Goal: Information Seeking & Learning: Compare options

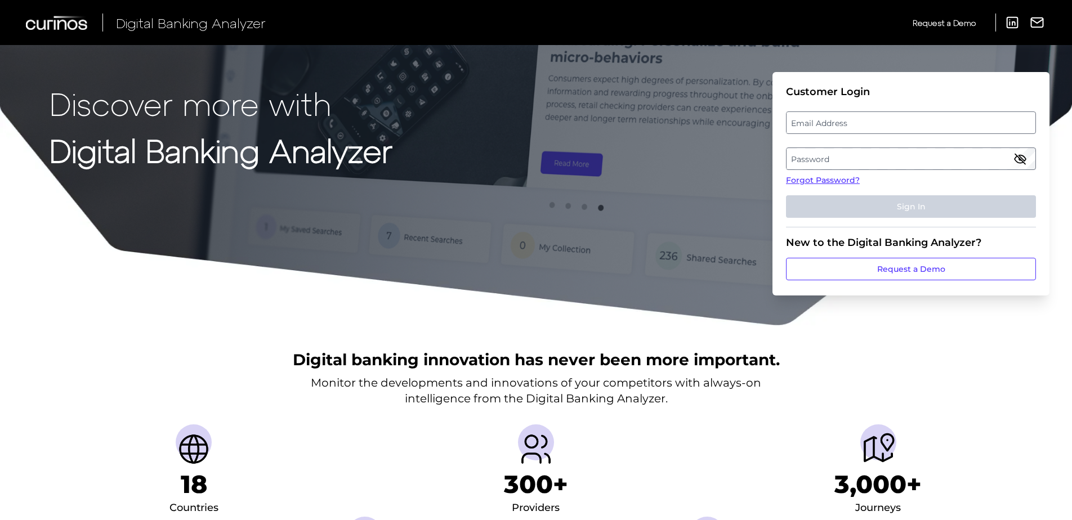
click at [815, 123] on label "Email Address" at bounding box center [910, 123] width 248 height 20
click at [815, 123] on input "email" at bounding box center [911, 122] width 250 height 23
drag, startPoint x: 881, startPoint y: 84, endPoint x: 615, endPoint y: 78, distance: 265.7
click at [615, 78] on div "Discover more with Digital Banking Analyzer Customer Login Email Address Passwo…" at bounding box center [536, 163] width 1072 height 326
click at [890, 131] on label "Email Address" at bounding box center [910, 123] width 248 height 20
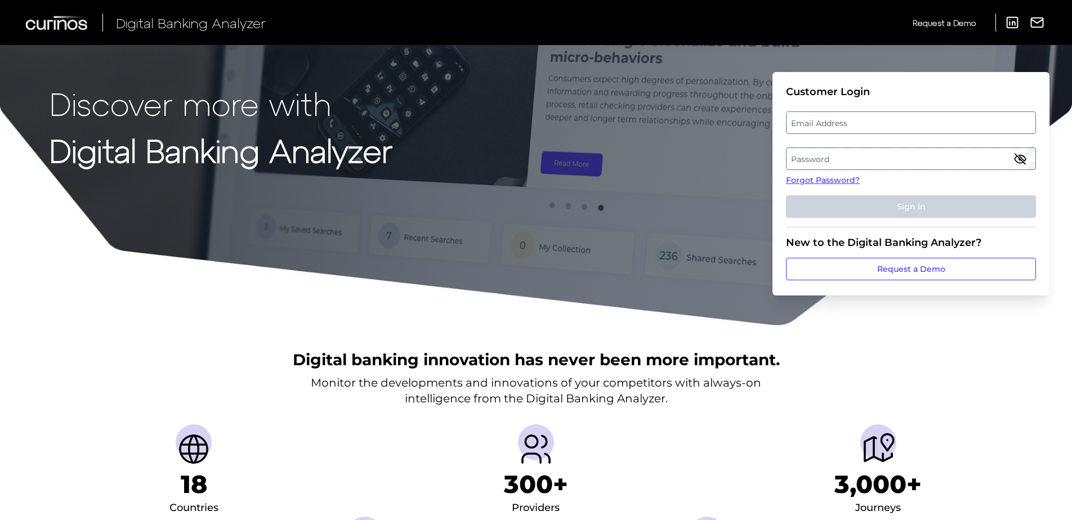
click at [890, 131] on input "email" at bounding box center [911, 122] width 250 height 23
type input "w"
click at [867, 116] on label "Email Address" at bounding box center [910, 123] width 248 height 20
click at [867, 116] on input "email" at bounding box center [911, 122] width 250 height 23
type input "[PERSON_NAME][EMAIL_ADDRESS][PERSON_NAME][DOMAIN_NAME]"
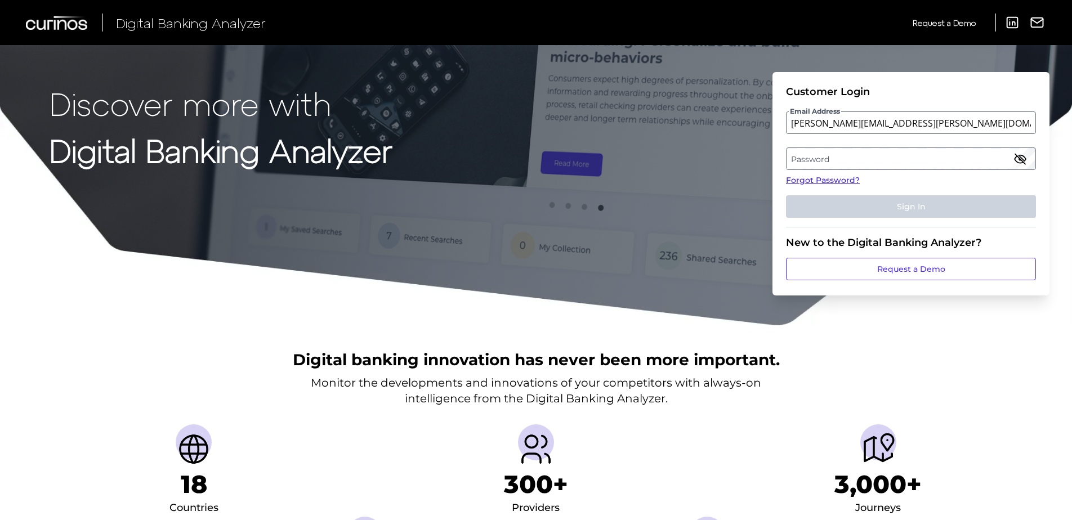
click at [855, 179] on link "Forgot Password?" at bounding box center [911, 180] width 250 height 12
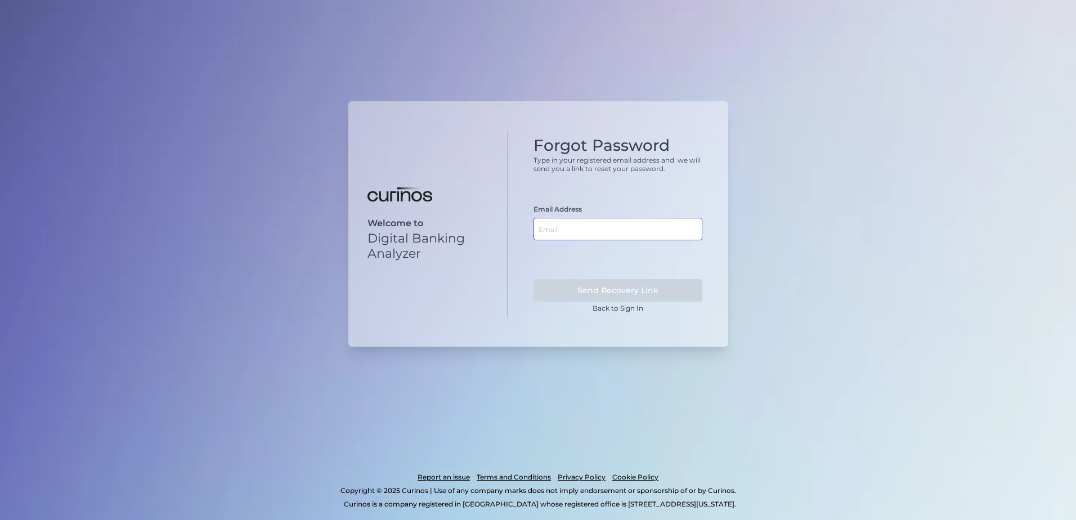
click at [674, 230] on input "text" at bounding box center [618, 229] width 169 height 23
type input "[PERSON_NAME][EMAIL_ADDRESS][PERSON_NAME][DOMAIN_NAME]"
click at [631, 284] on button "Send Recovery Link" at bounding box center [618, 290] width 169 height 23
click at [911, 296] on div "Welcome to Digital Banking Analyzer Forgot Password Type in your registered ema…" at bounding box center [538, 260] width 1076 height 520
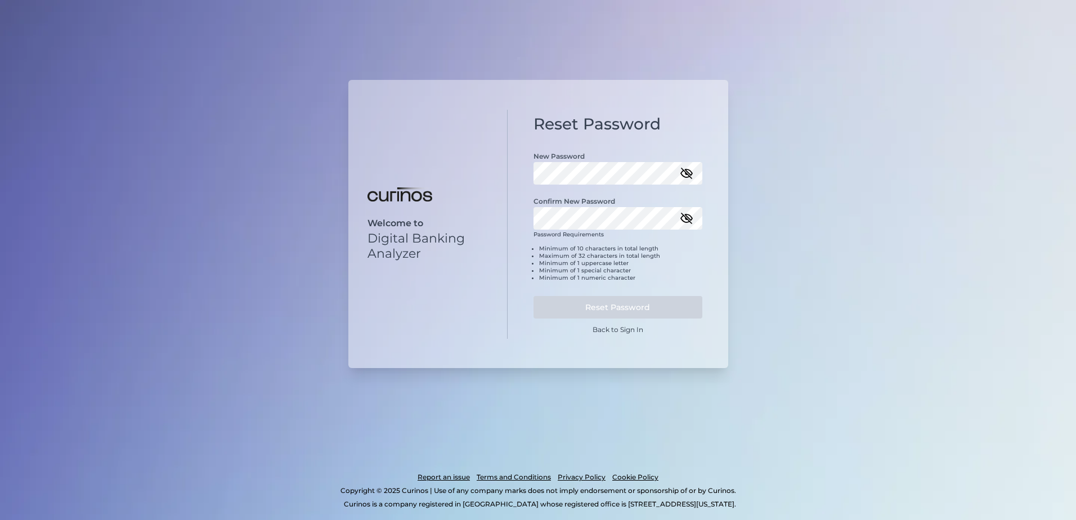
click at [689, 176] on icon "button" at bounding box center [686, 173] width 11 height 8
click at [634, 307] on button "Reset Password" at bounding box center [618, 307] width 169 height 23
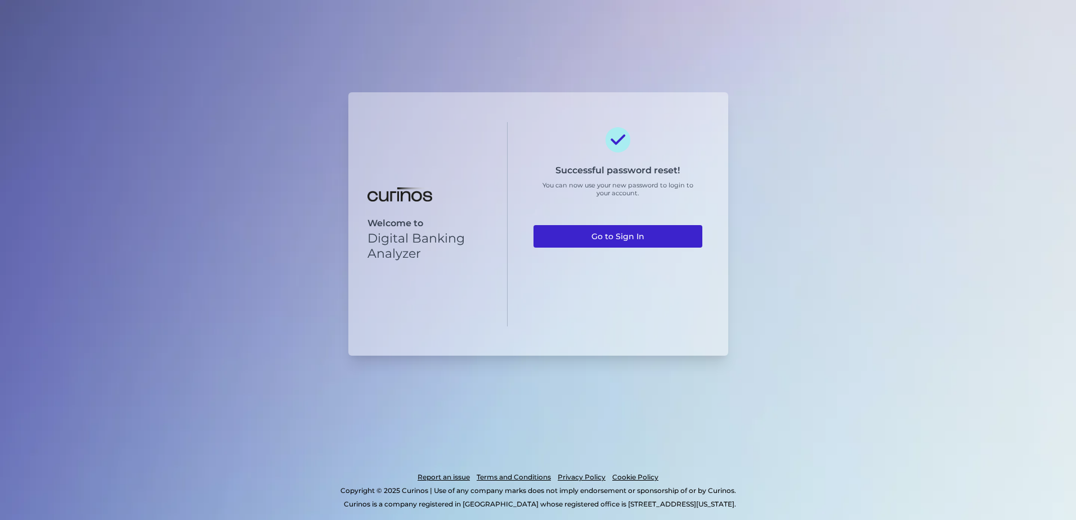
click at [623, 236] on link "Go to Sign In" at bounding box center [618, 236] width 169 height 23
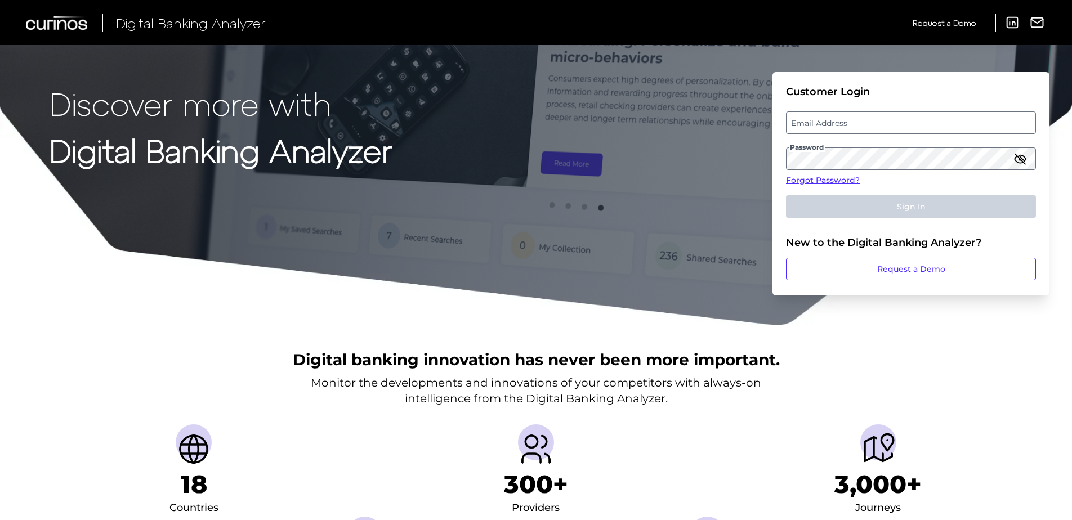
click at [885, 115] on label "Email Address" at bounding box center [910, 123] width 248 height 20
click at [885, 115] on input "email" at bounding box center [911, 122] width 250 height 23
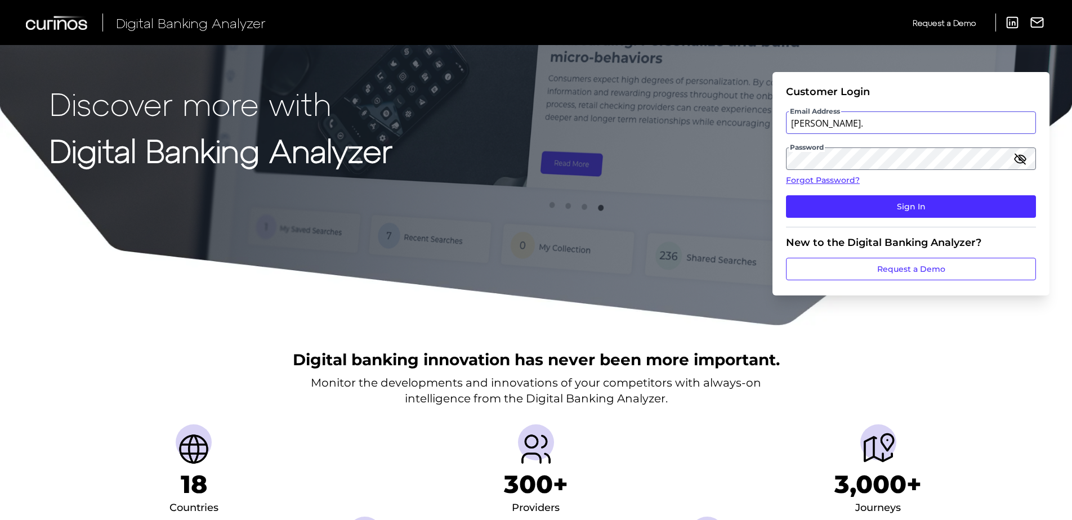
type input "[PERSON_NAME][EMAIL_ADDRESS][PERSON_NAME][DOMAIN_NAME]"
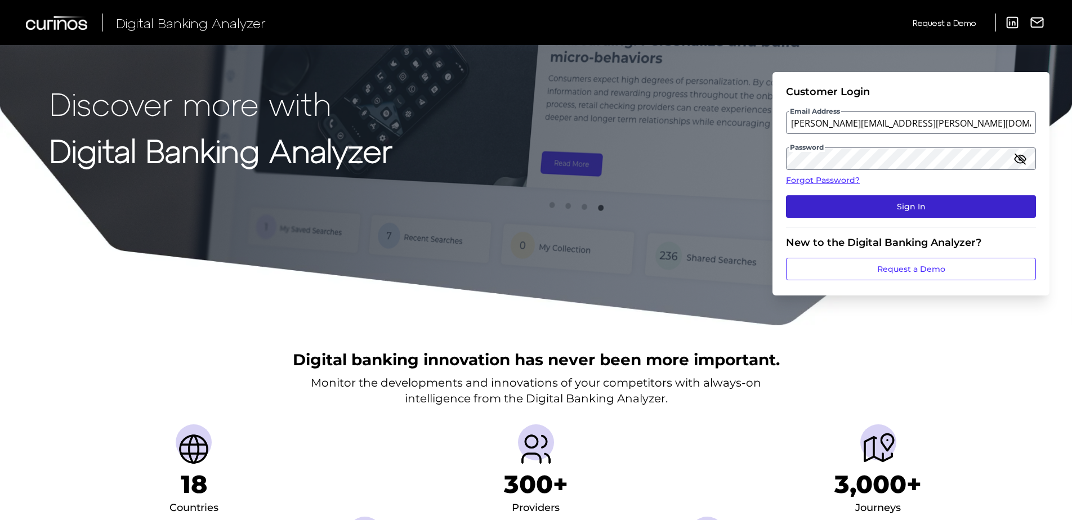
click at [923, 205] on button "Sign In" at bounding box center [911, 206] width 250 height 23
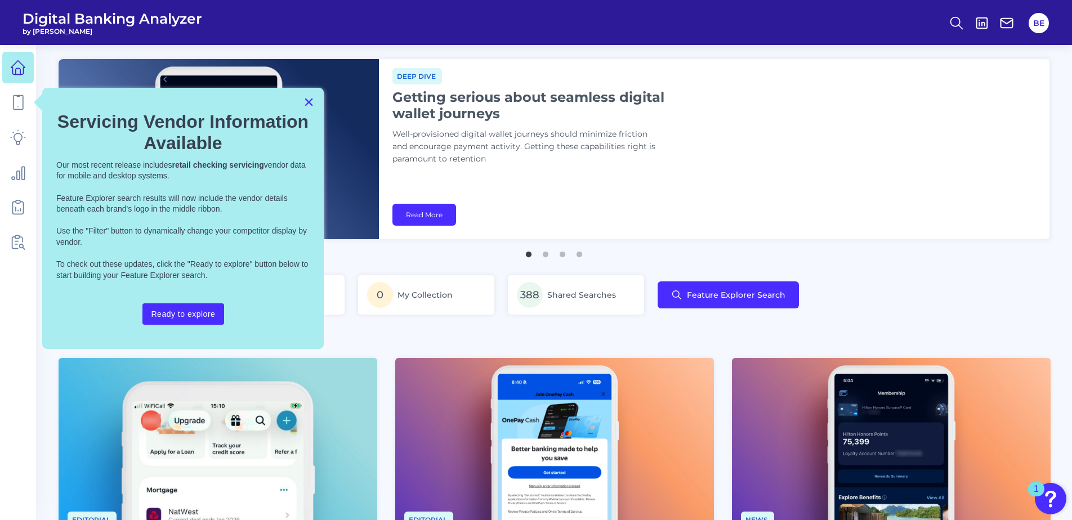
click at [310, 102] on button "×" at bounding box center [308, 102] width 11 height 18
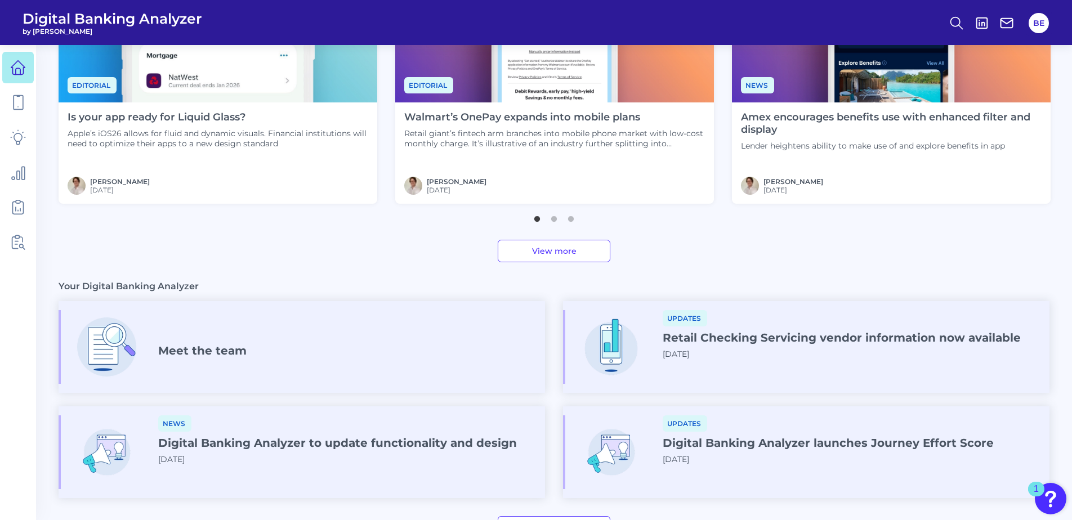
scroll to position [550, 0]
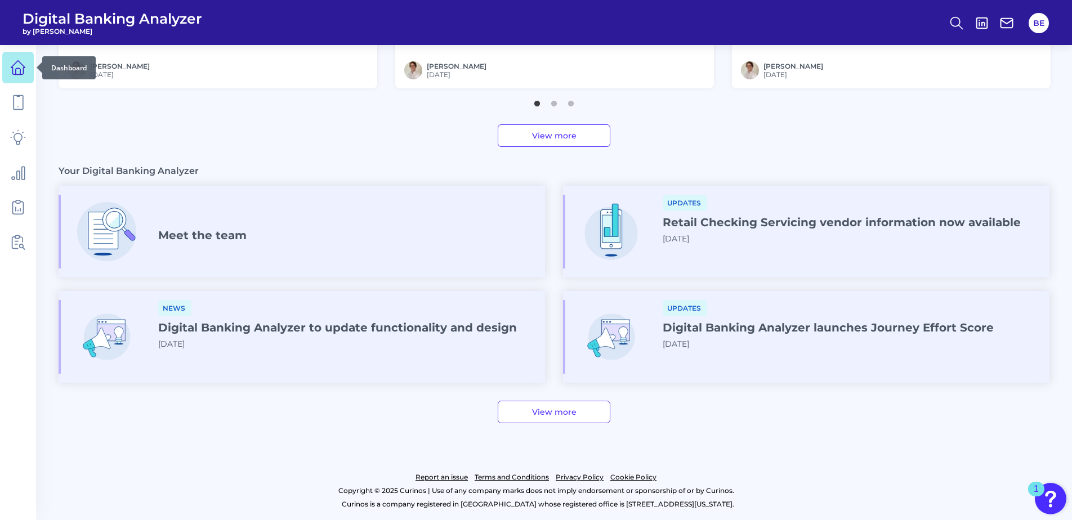
click at [16, 69] on icon at bounding box center [18, 71] width 5 height 6
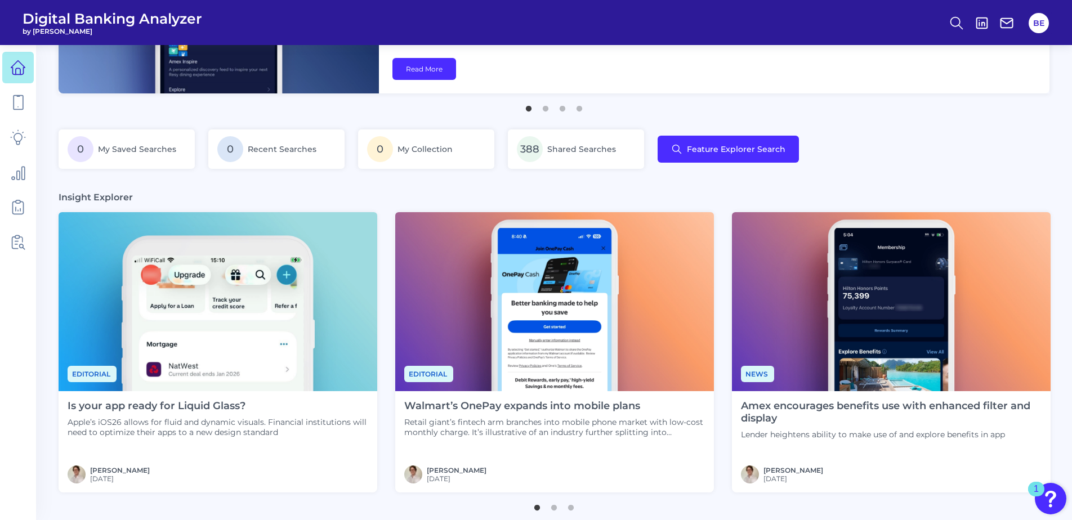
scroll to position [146, 0]
click at [213, 315] on img at bounding box center [218, 301] width 319 height 179
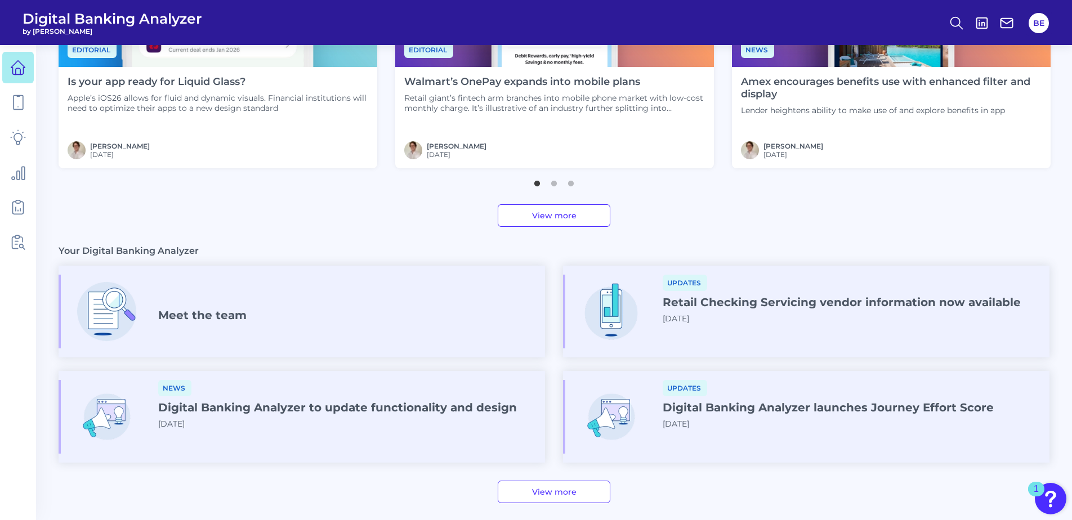
scroll to position [469, 0]
click at [14, 103] on icon at bounding box center [19, 103] width 10 height 14
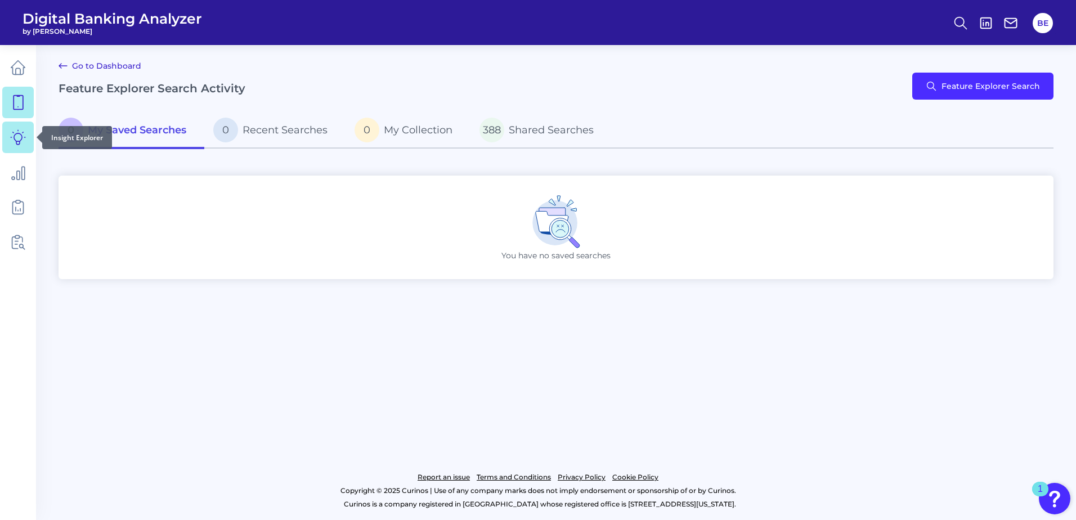
click at [27, 142] on link at bounding box center [18, 138] width 32 height 32
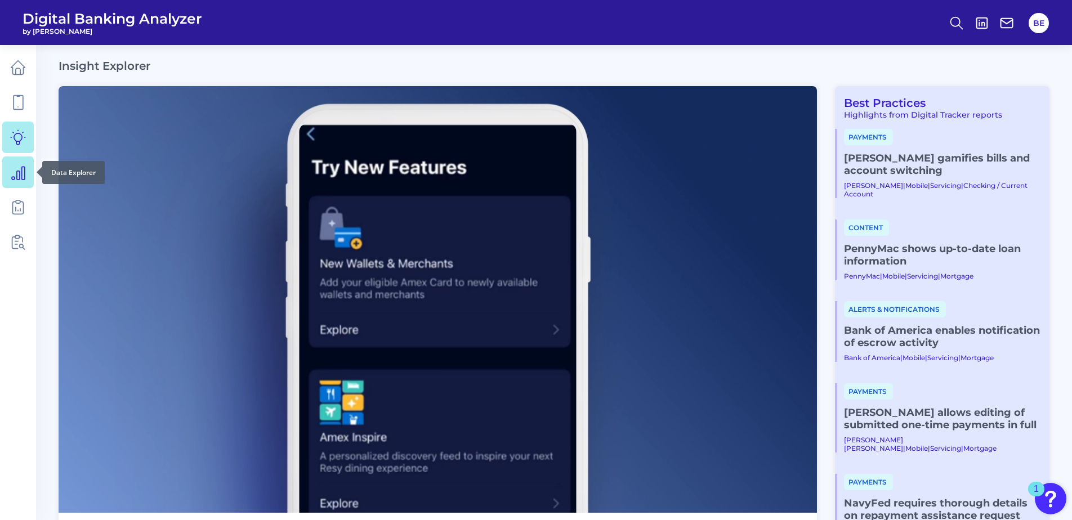
click at [23, 183] on link at bounding box center [18, 172] width 32 height 32
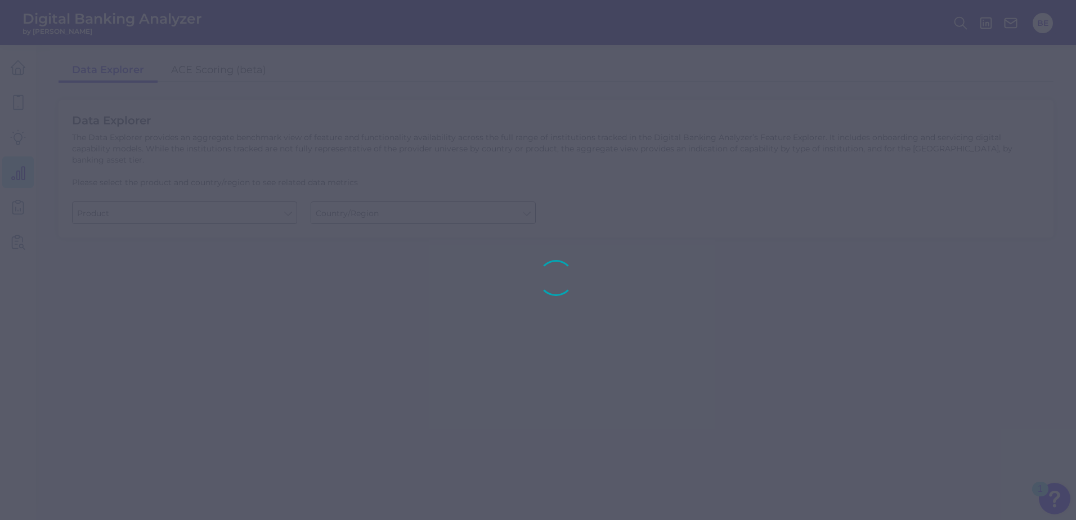
type input "Business Bank Account"
type input "[GEOGRAPHIC_DATA]"
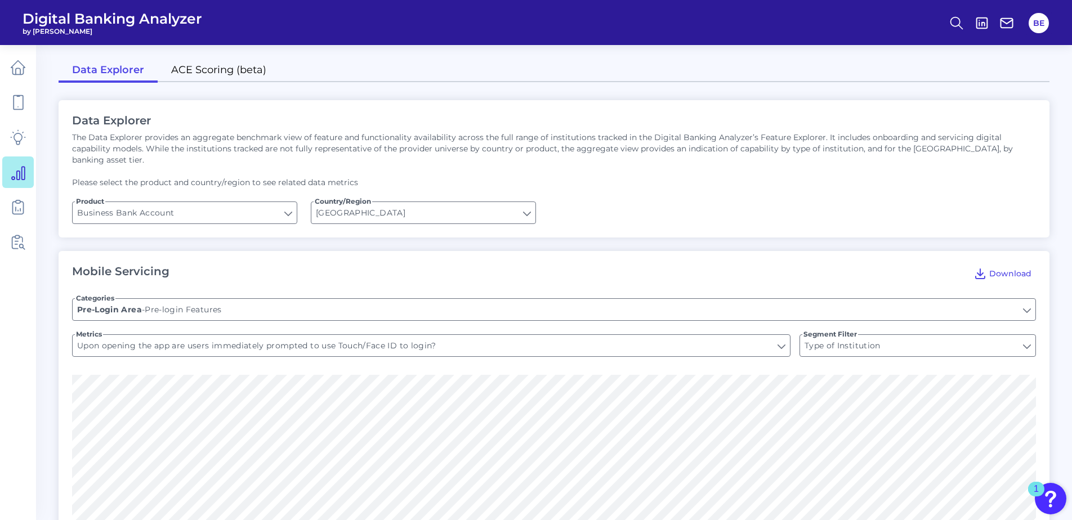
click at [207, 62] on link "ACE Scoring (beta)" at bounding box center [219, 71] width 122 height 24
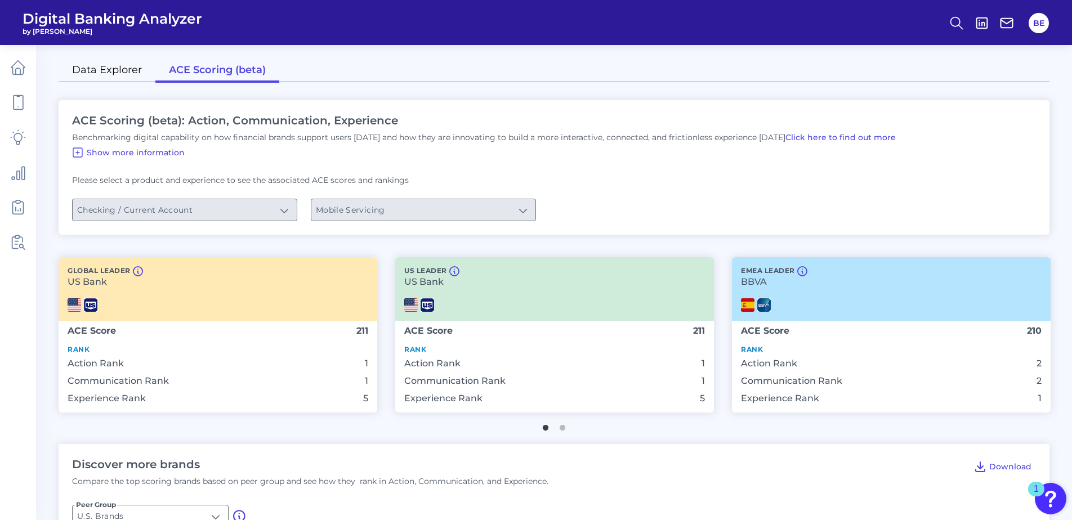
click at [135, 73] on link "Data Explorer" at bounding box center [107, 71] width 97 height 24
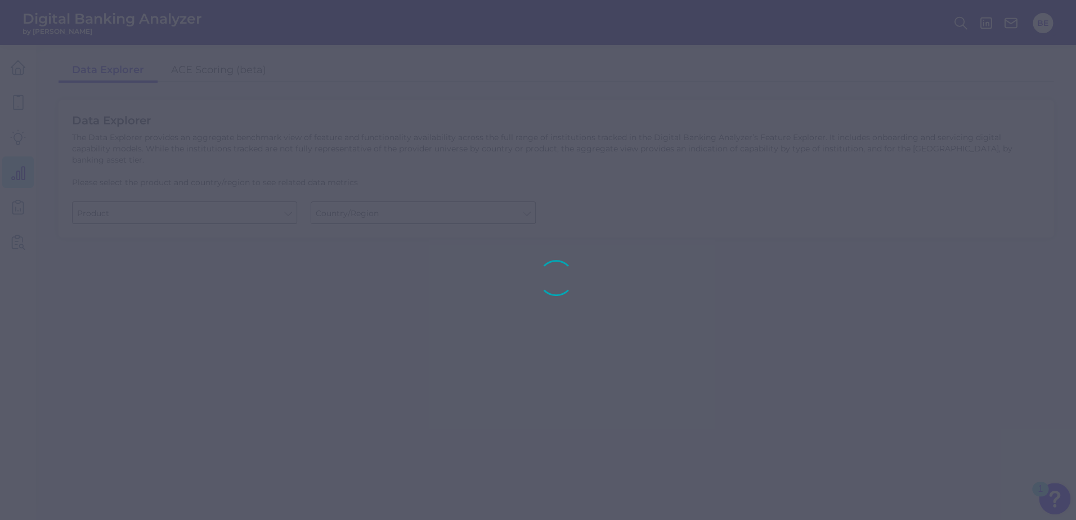
type input "Business Bank Account"
type input "[GEOGRAPHIC_DATA]"
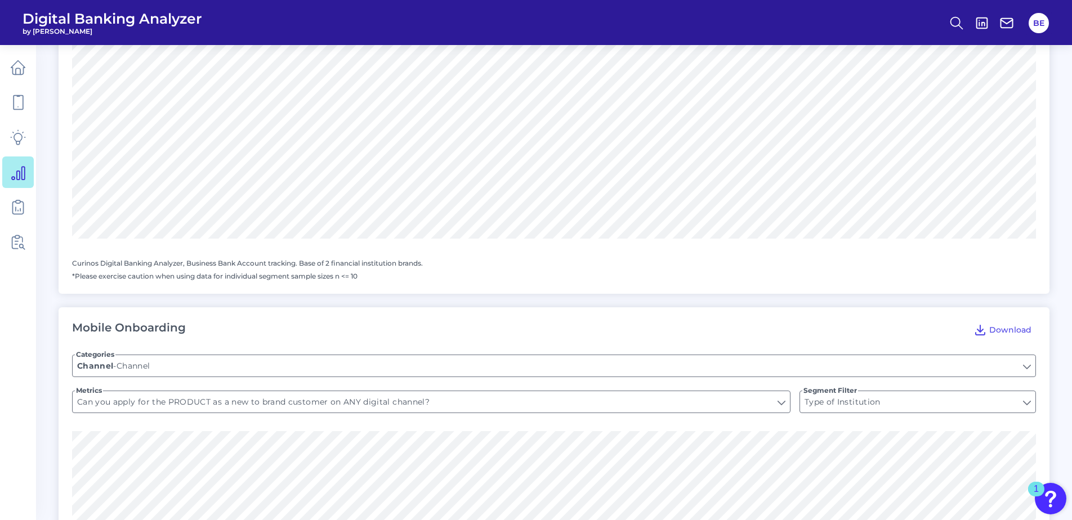
scroll to position [1055, 0]
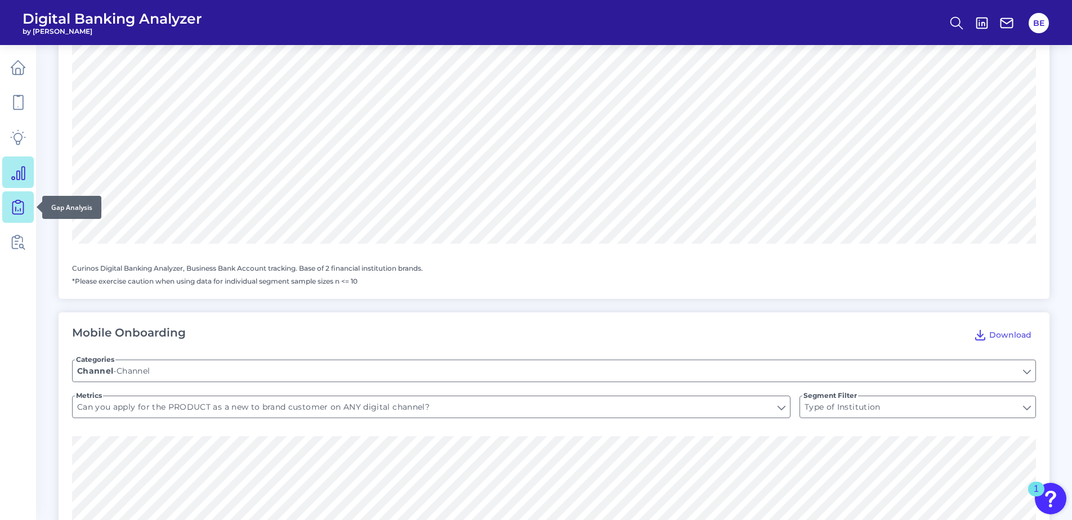
click at [27, 207] on link at bounding box center [18, 207] width 32 height 32
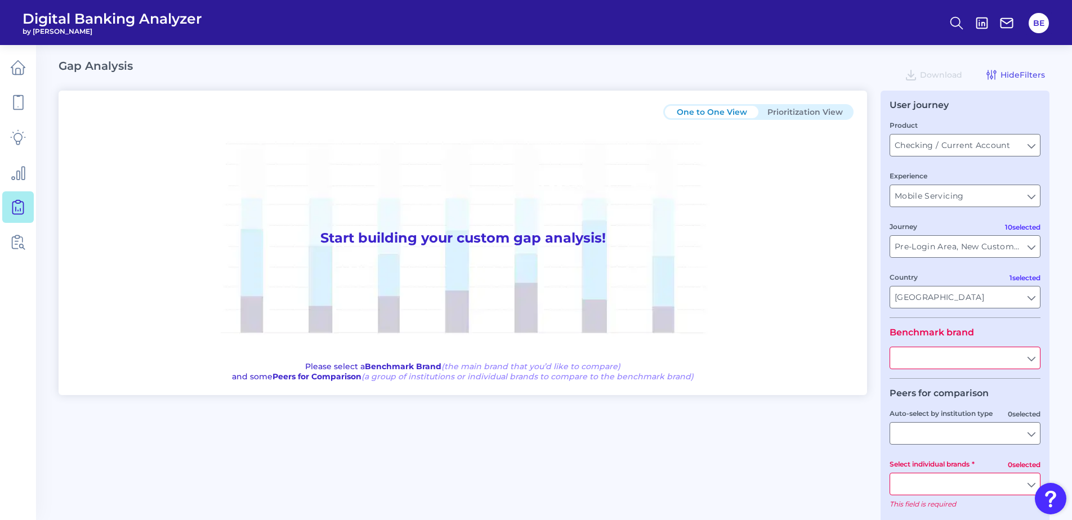
type input "All Journeys"
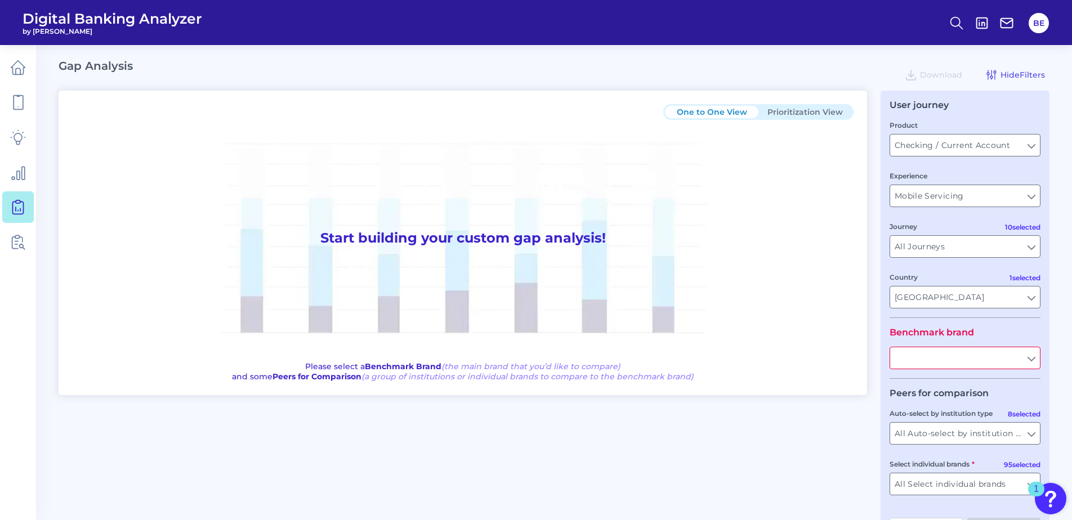
click at [260, 328] on h1 "Start building your custom gap analysis!" at bounding box center [462, 238] width 781 height 237
click at [915, 358] on input "text" at bounding box center [965, 357] width 150 height 21
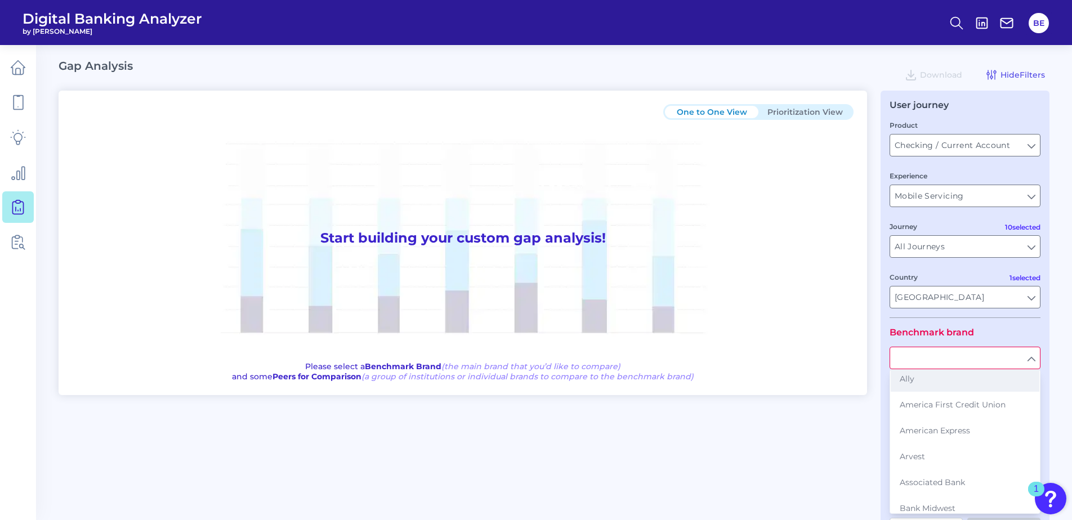
scroll to position [57, 0]
click at [831, 457] on div "One to One View Prioritization View Start building your custom gap analysis! Pl…" at bounding box center [554, 317] width 991 height 452
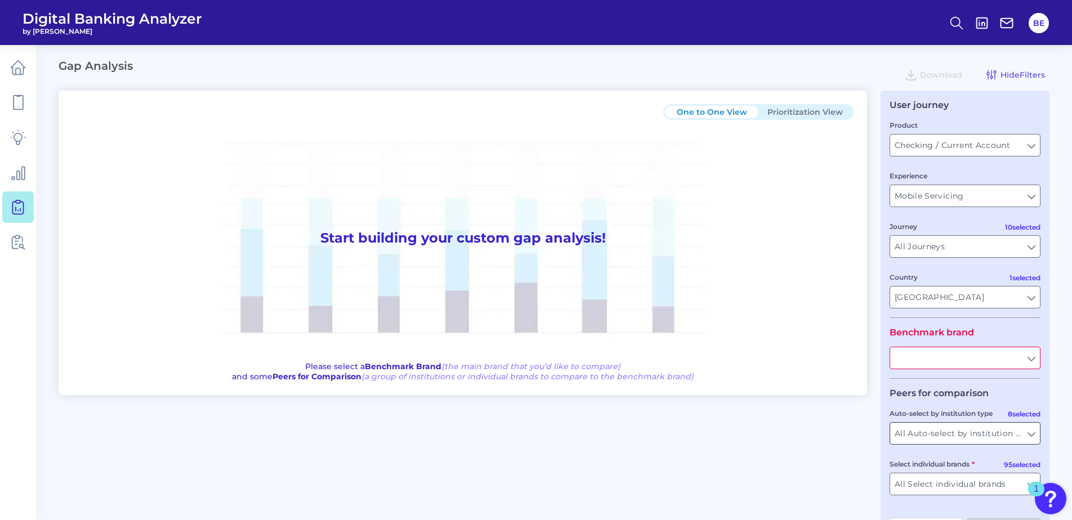
click at [975, 431] on input "All Auto-select by institution types" at bounding box center [965, 433] width 150 height 21
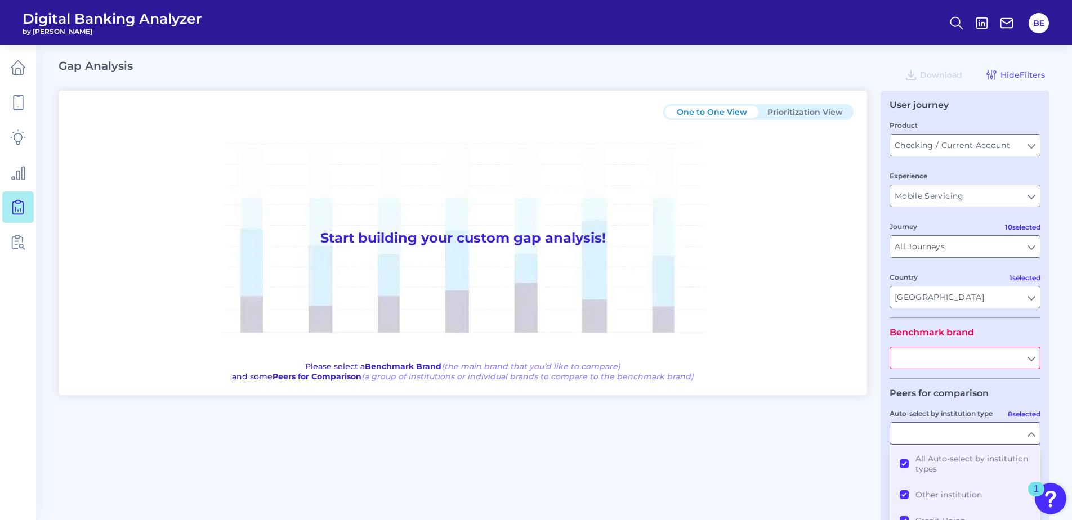
click at [985, 368] on input "text" at bounding box center [965, 357] width 150 height 21
type input "All Auto-select by institution types"
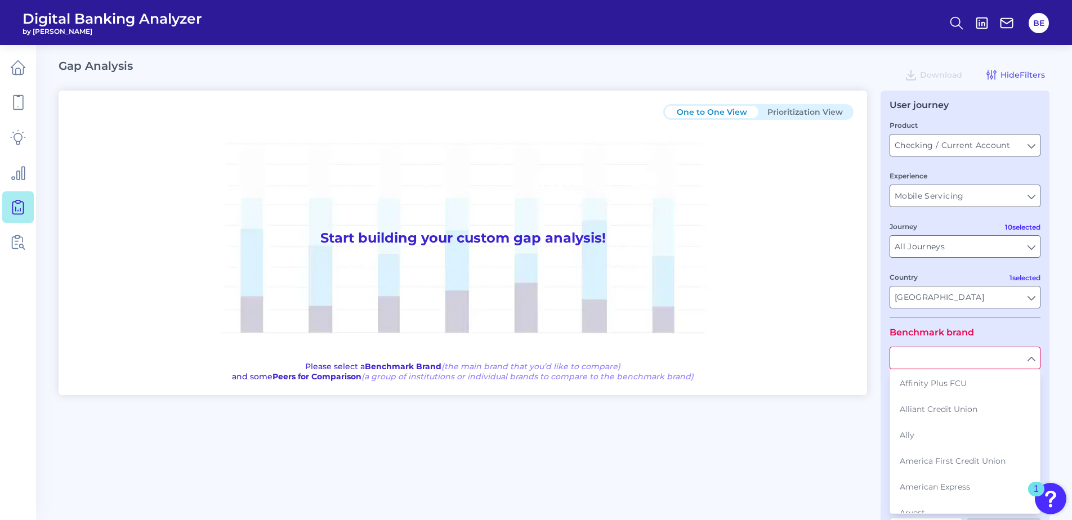
click at [1011, 355] on input "text" at bounding box center [965, 357] width 150 height 21
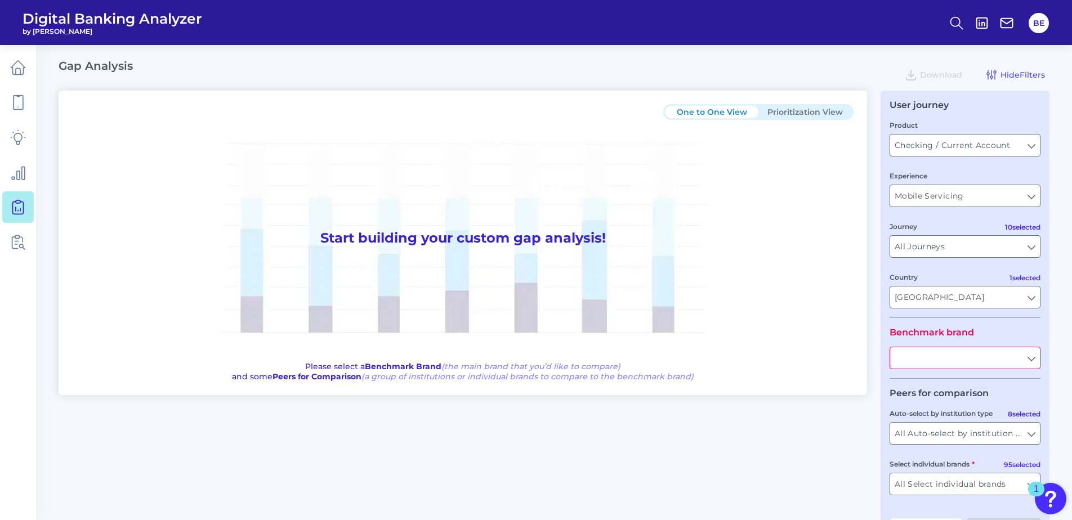
click at [1011, 355] on input "text" at bounding box center [965, 357] width 150 height 21
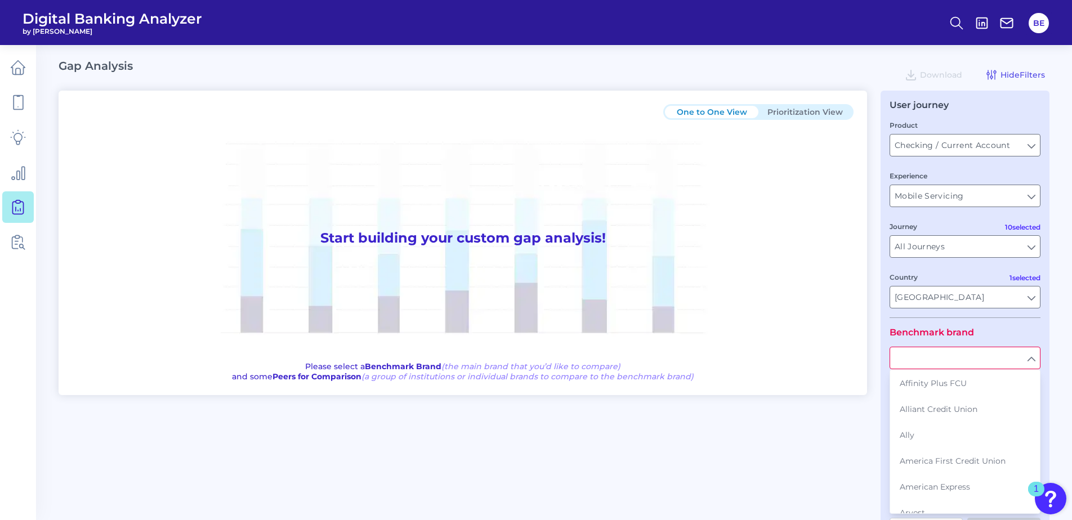
click at [1011, 355] on input "text" at bounding box center [965, 357] width 150 height 21
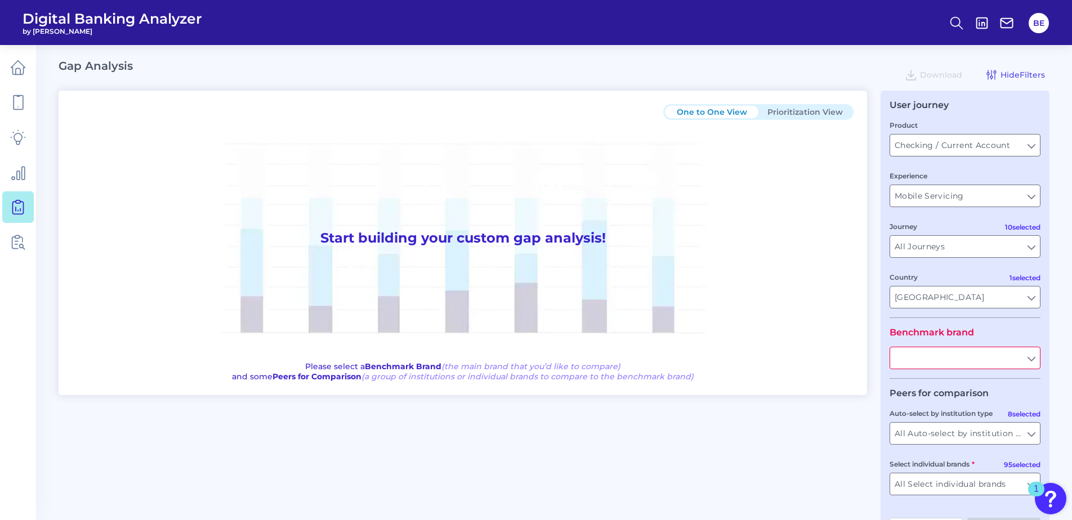
click at [1028, 355] on input "text" at bounding box center [965, 357] width 150 height 21
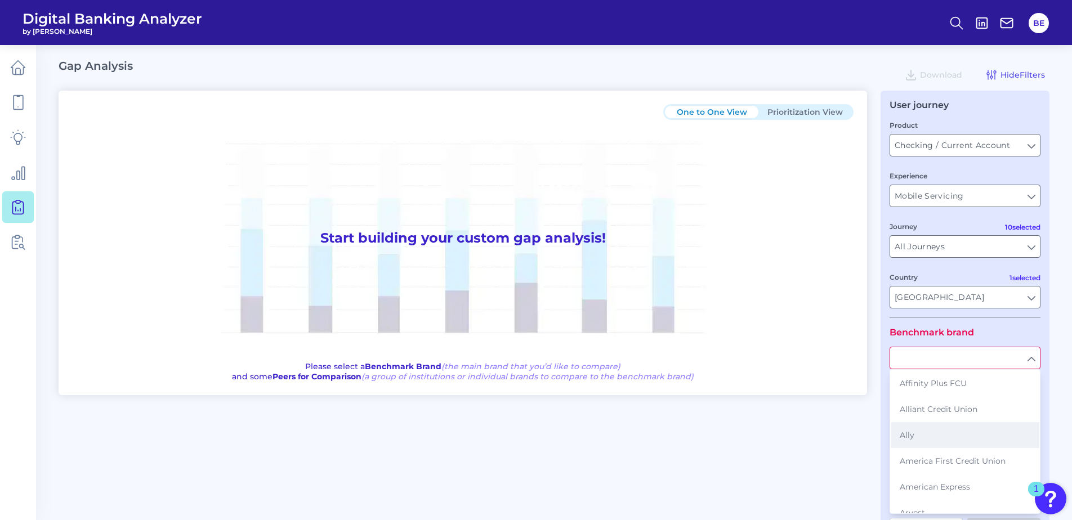
scroll to position [70, 0]
click at [932, 446] on button "Arvest" at bounding box center [964, 442] width 149 height 26
type input "Arvest"
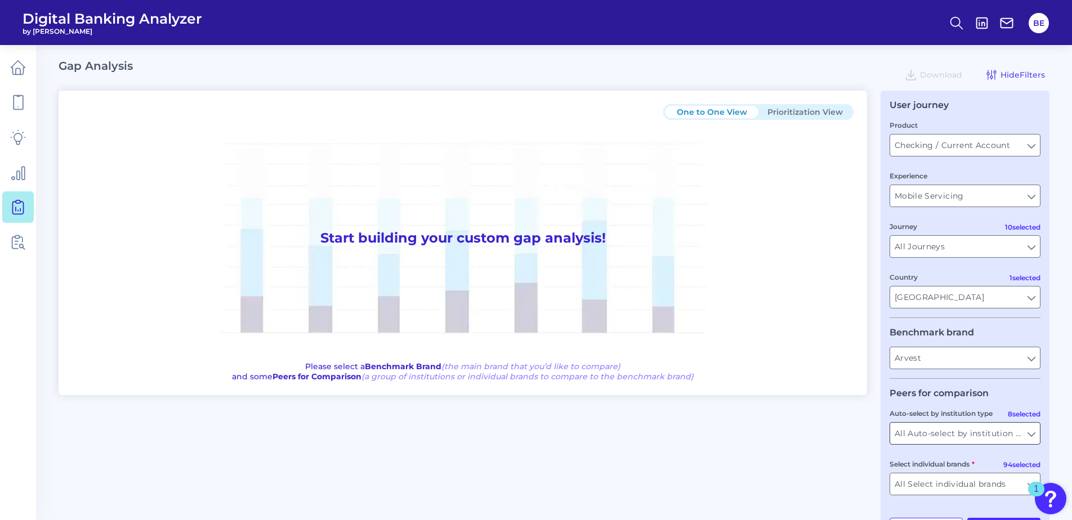
click at [954, 436] on input "All Auto-select by institution types" at bounding box center [965, 433] width 150 height 21
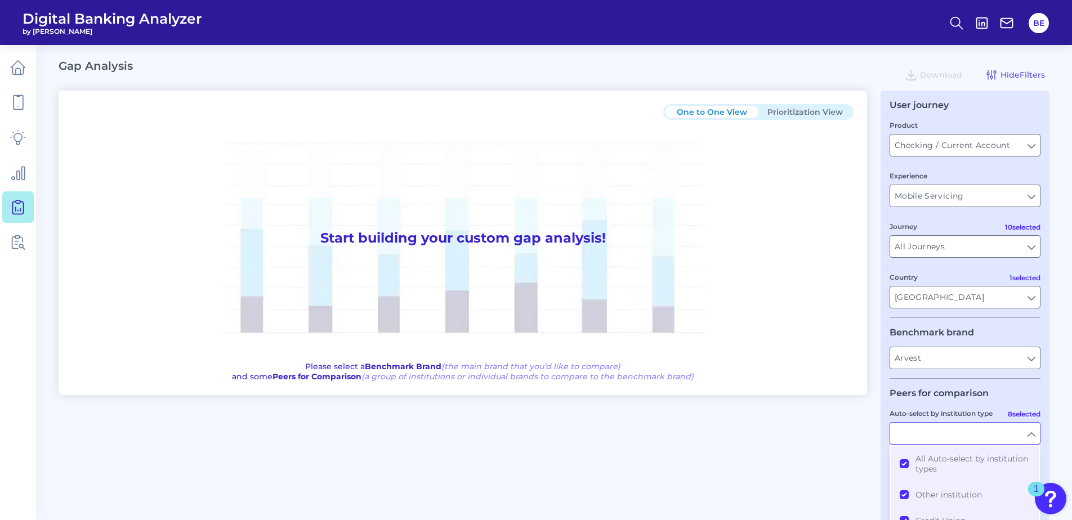
click at [836, 477] on div "One to One View Prioritization View Start building your custom gap analysis! Pl…" at bounding box center [554, 317] width 991 height 452
type input "All Auto-select by institution types"
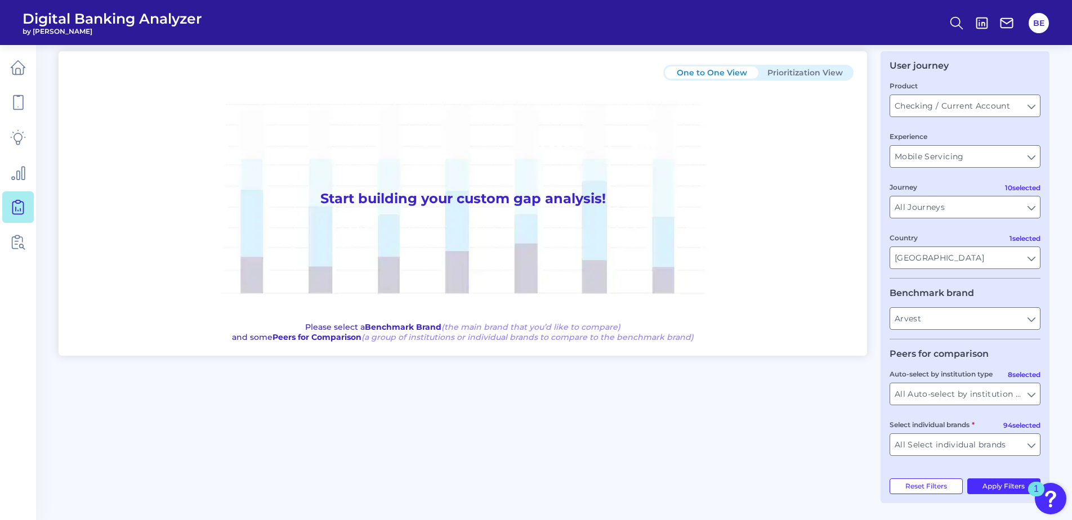
scroll to position [0, 0]
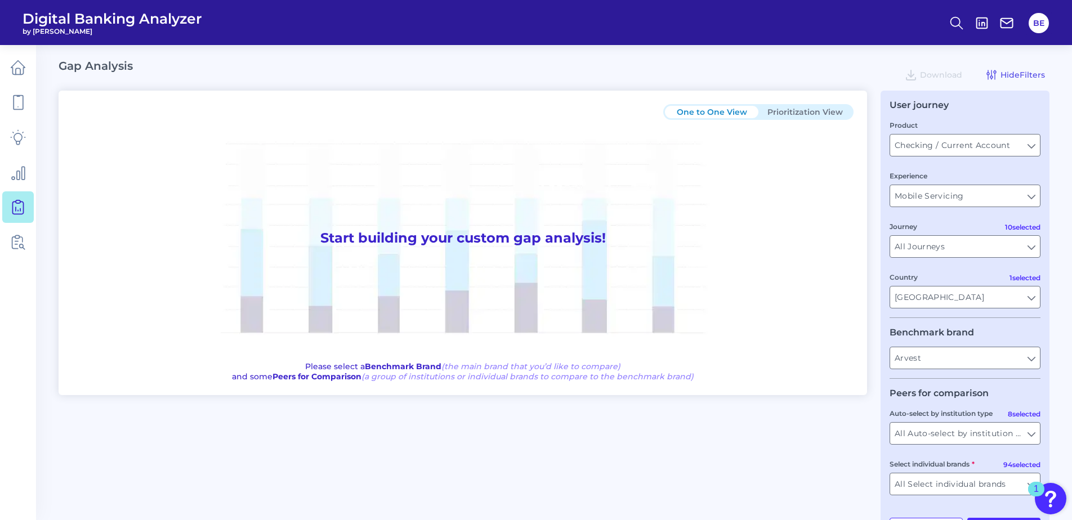
click at [790, 107] on button "Prioritization View" at bounding box center [804, 112] width 93 height 12
type input "All Select individual brands"
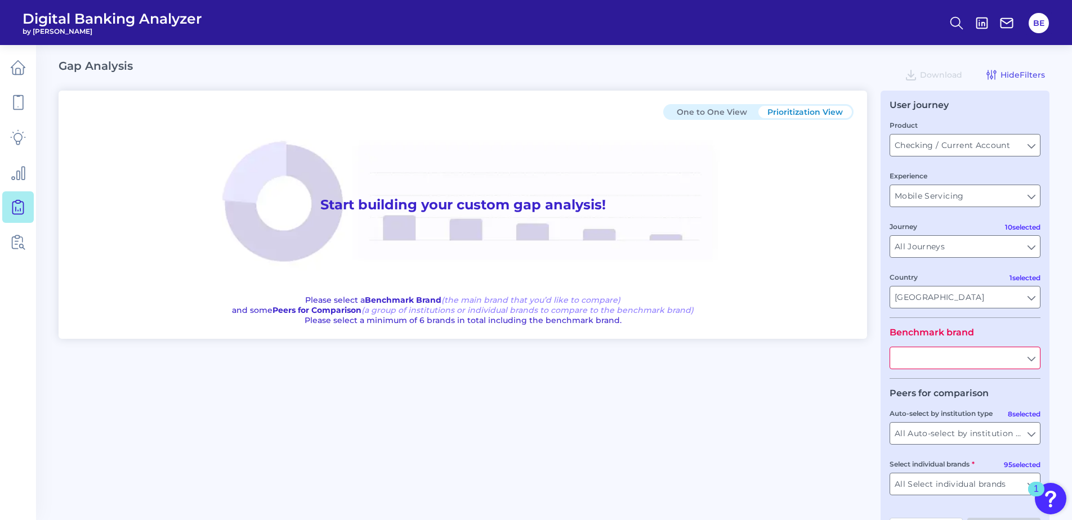
click at [743, 107] on button "One to One View" at bounding box center [711, 112] width 93 height 12
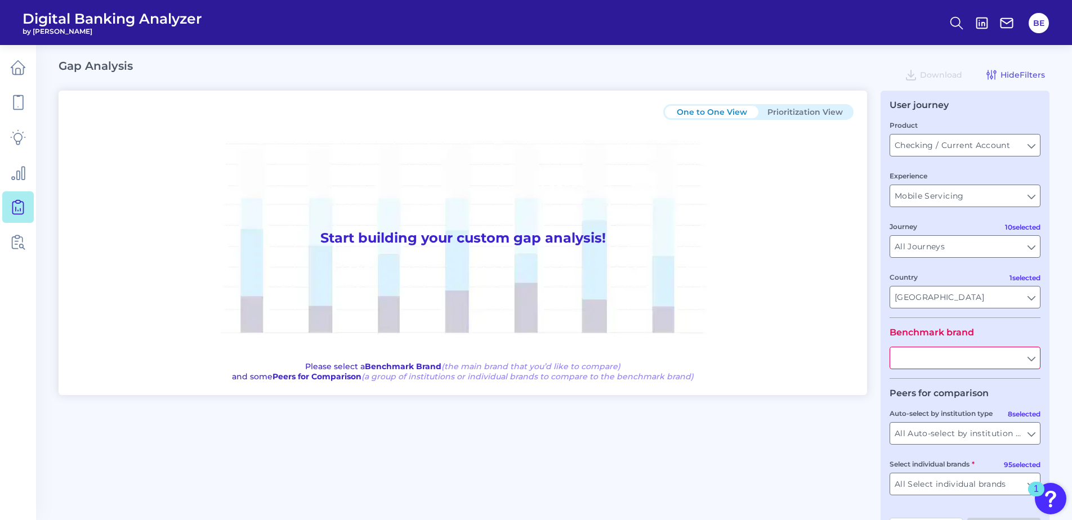
click at [788, 109] on button "Prioritization View" at bounding box center [804, 112] width 93 height 12
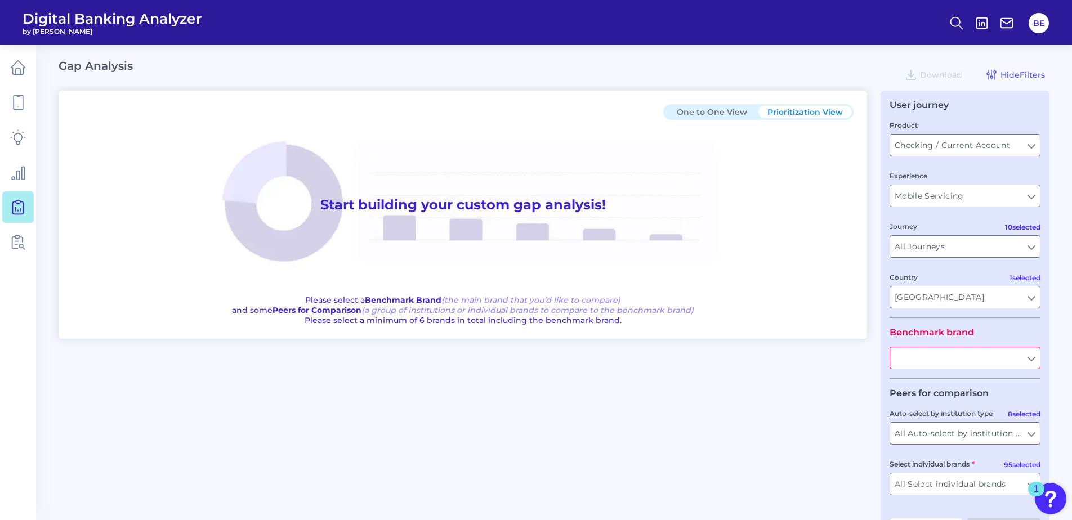
click at [735, 109] on button "One to One View" at bounding box center [711, 112] width 93 height 12
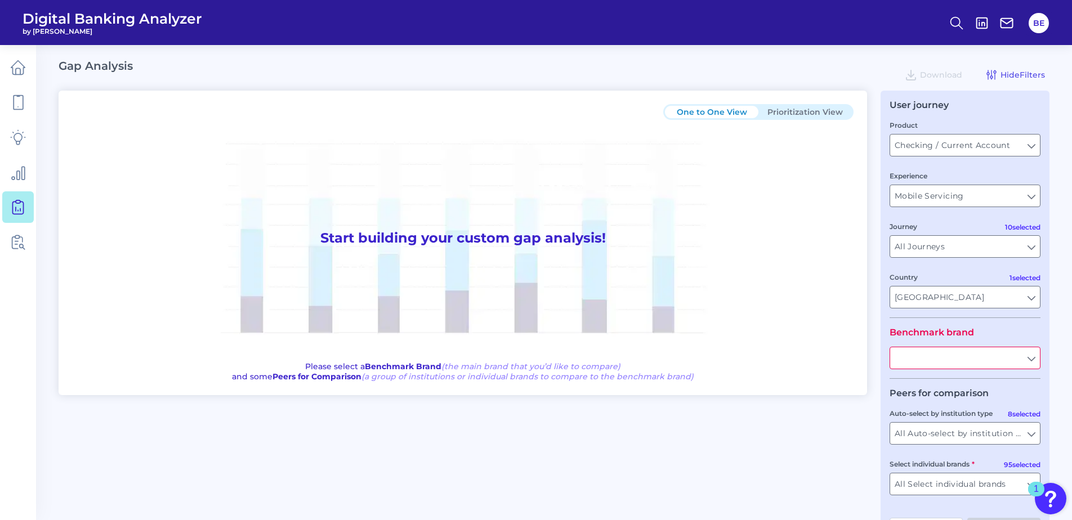
click at [779, 114] on button "Prioritization View" at bounding box center [804, 112] width 93 height 12
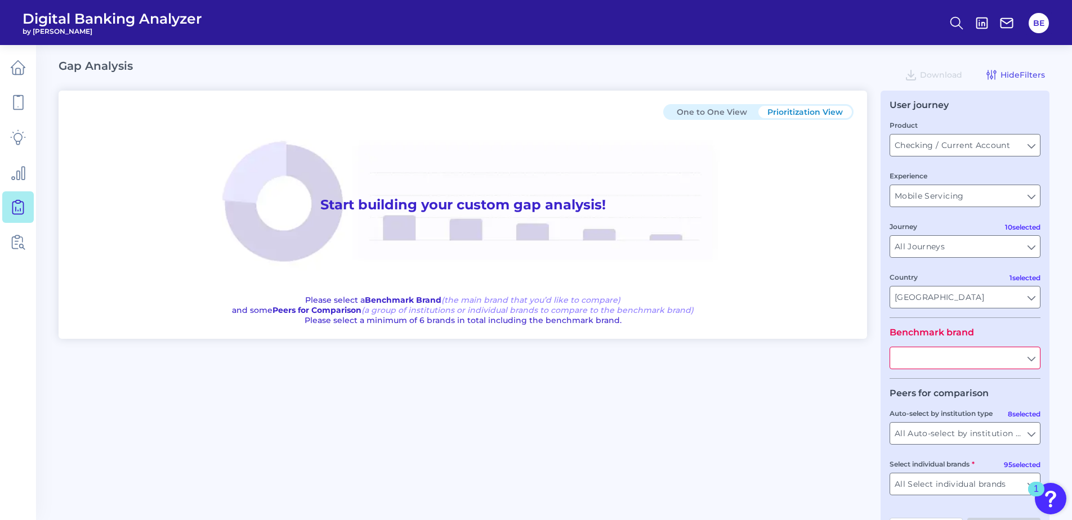
click at [743, 111] on button "One to One View" at bounding box center [711, 112] width 93 height 12
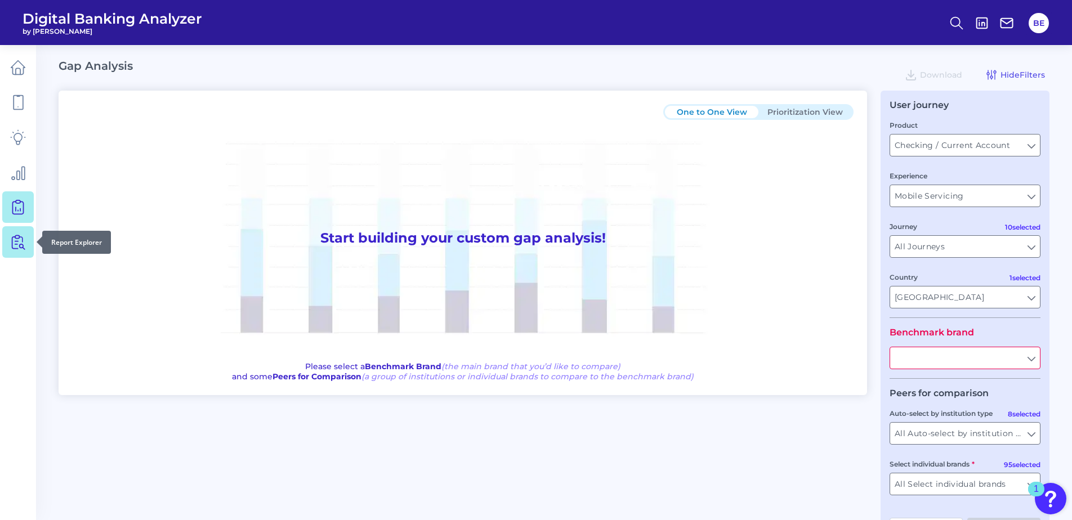
click at [17, 247] on icon at bounding box center [18, 242] width 16 height 16
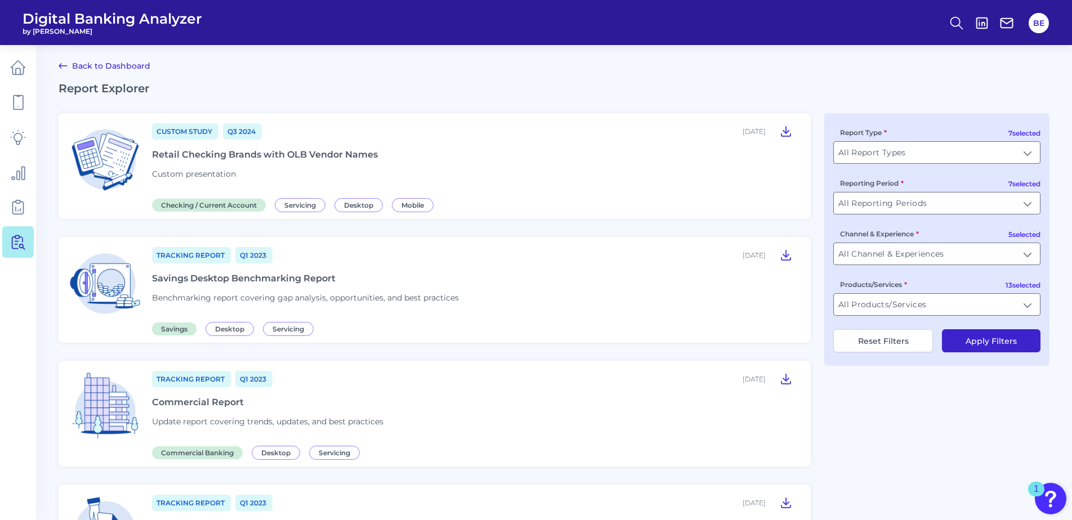
click at [205, 153] on div "Retail Checking Brands with OLB Vendor Names" at bounding box center [265, 154] width 226 height 11
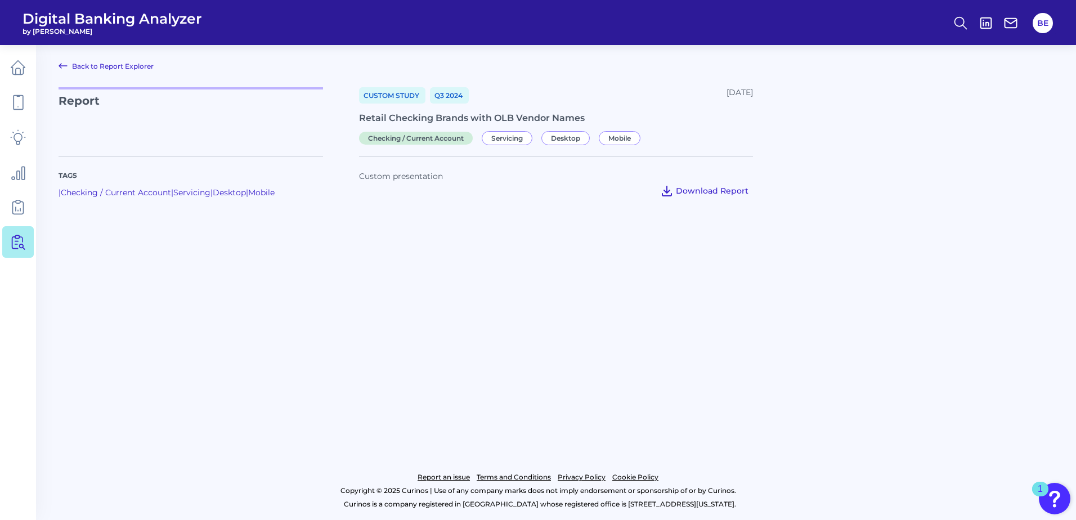
click at [692, 189] on span "Download Report" at bounding box center [712, 191] width 73 height 10
click at [63, 65] on icon at bounding box center [63, 66] width 14 height 14
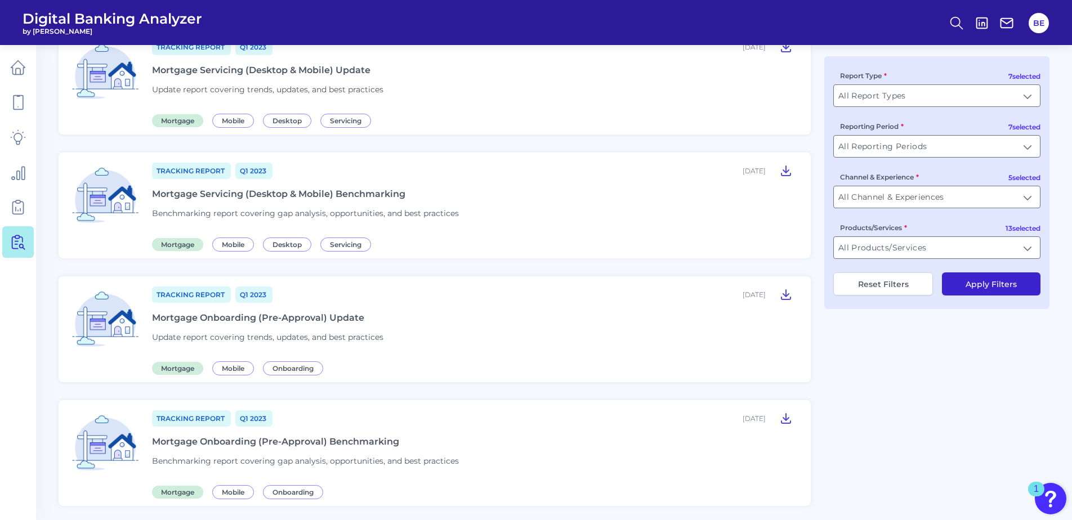
scroll to position [1113, 0]
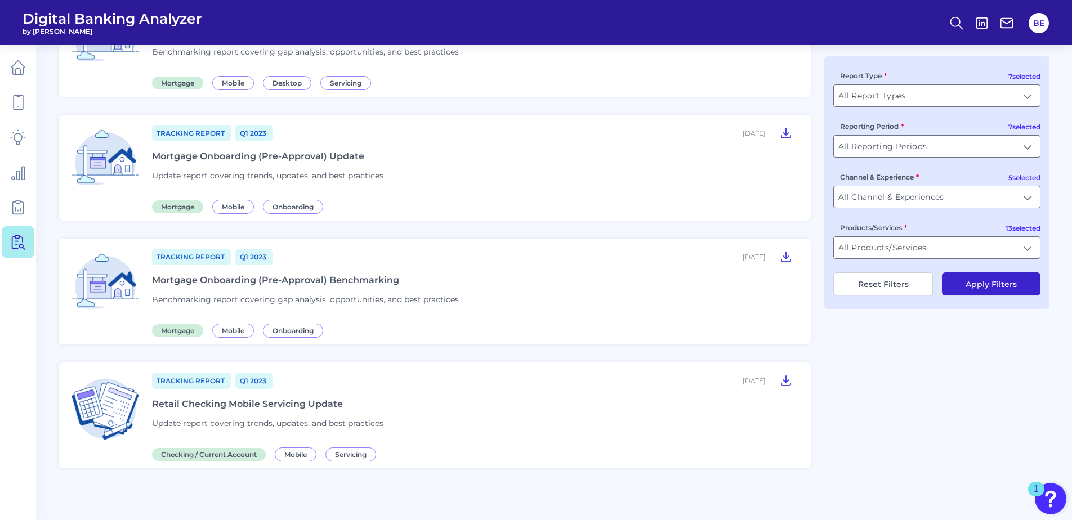
click at [293, 454] on span "Mobile" at bounding box center [296, 454] width 42 height 14
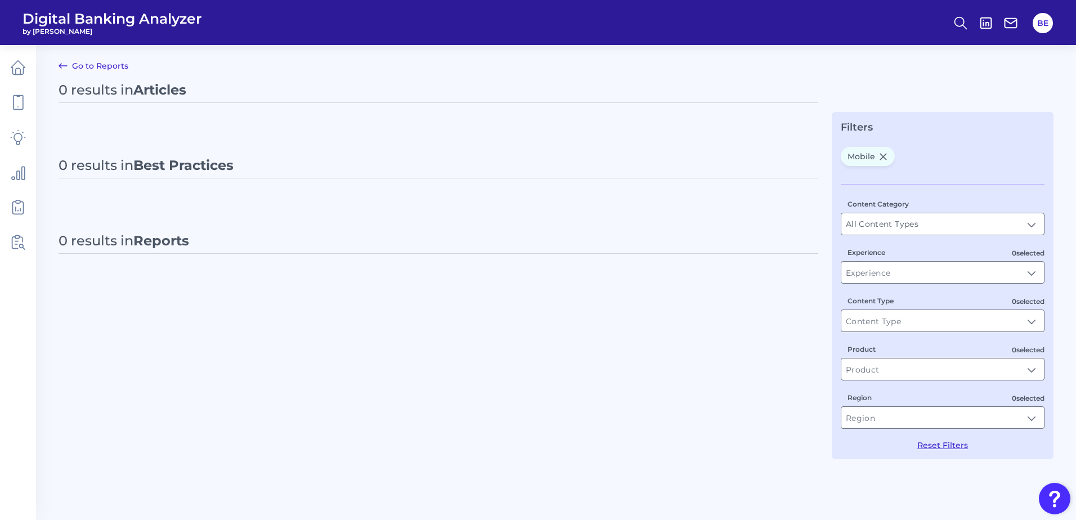
type input "Mobile"
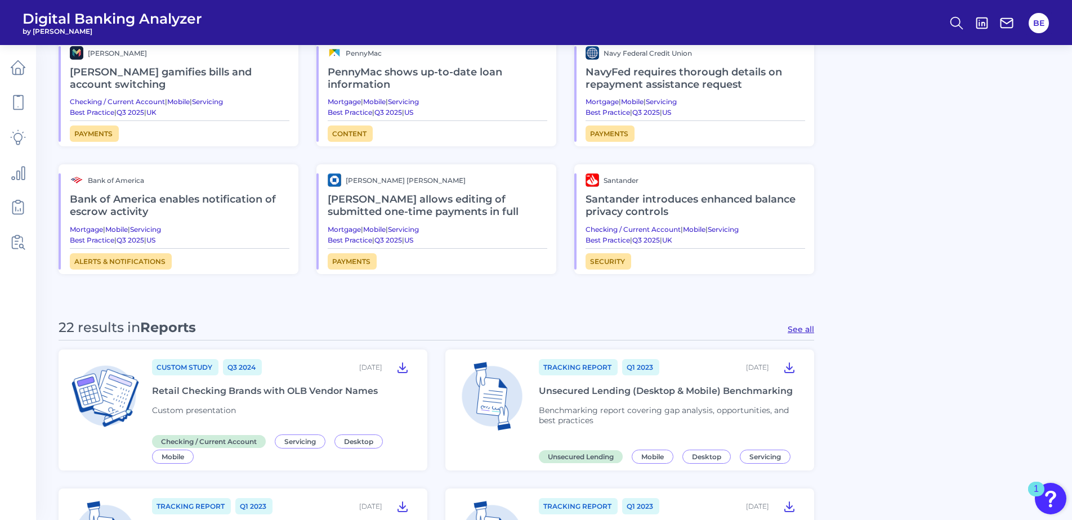
scroll to position [755, 0]
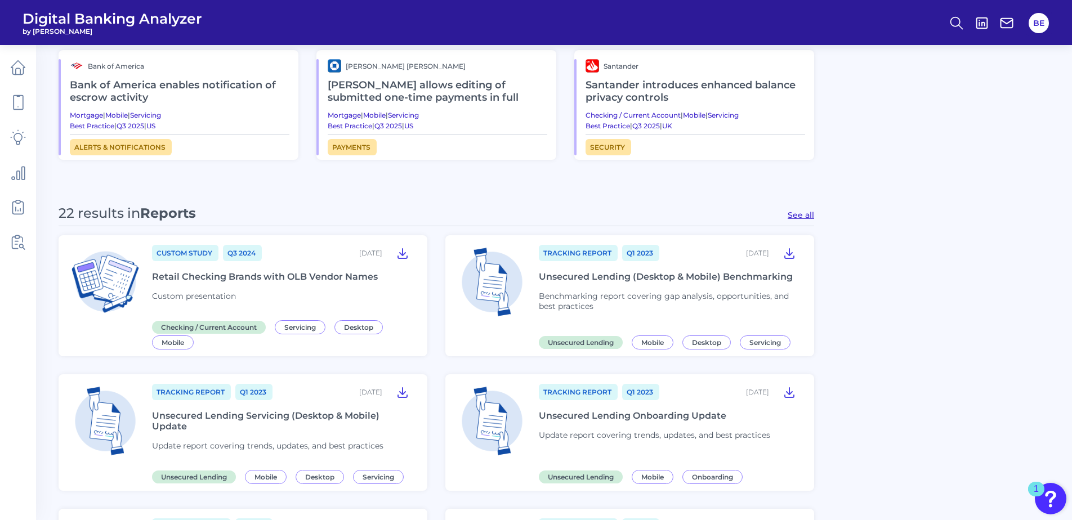
click at [302, 270] on div "Custom Study Q3 [DATE], 2024 Retail Checking Brands with OLB Vendor Names Custo…" at bounding box center [283, 295] width 262 height 103
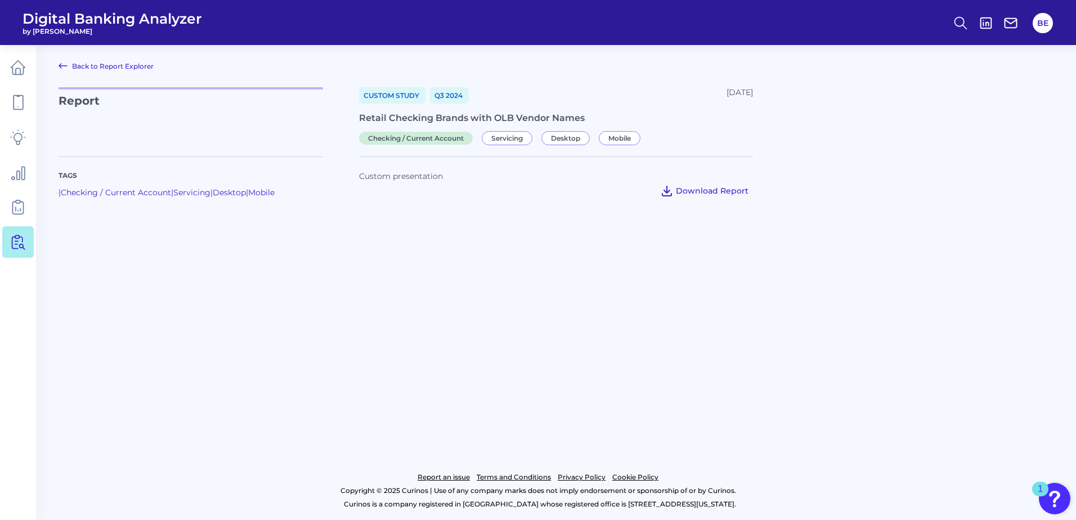
click at [712, 192] on span "Download Report" at bounding box center [712, 191] width 73 height 10
click at [708, 340] on main "Back to Report Explorer Report Custom Study Q3 [DATE], 2024 Retail Checking Bra…" at bounding box center [538, 260] width 1076 height 520
click at [152, 290] on main "Back to Report Explorer Report Custom Study Q3 [DATE], 2024 Retail Checking Bra…" at bounding box center [538, 260] width 1076 height 520
click at [198, 195] on link "Servicing" at bounding box center [191, 192] width 37 height 10
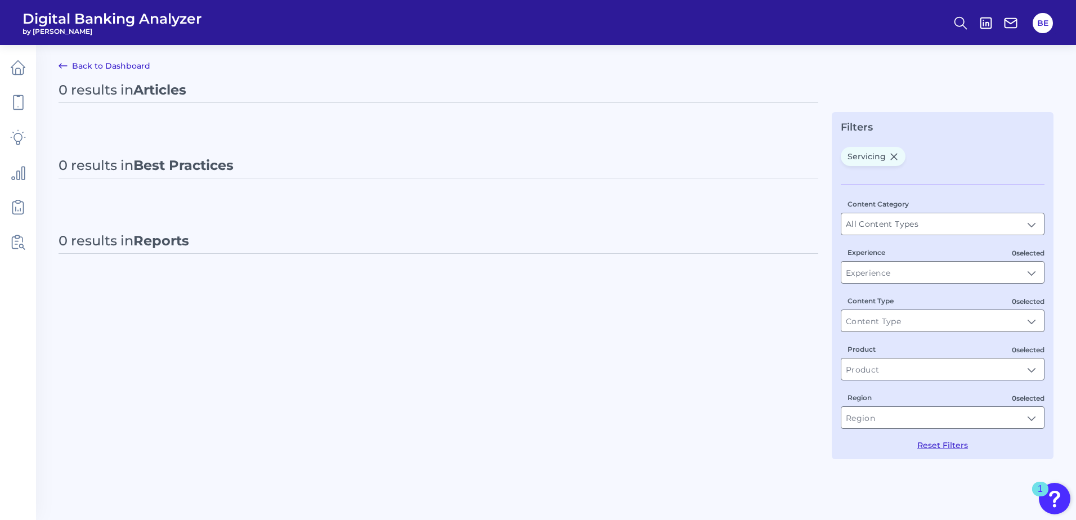
type input "Servicing"
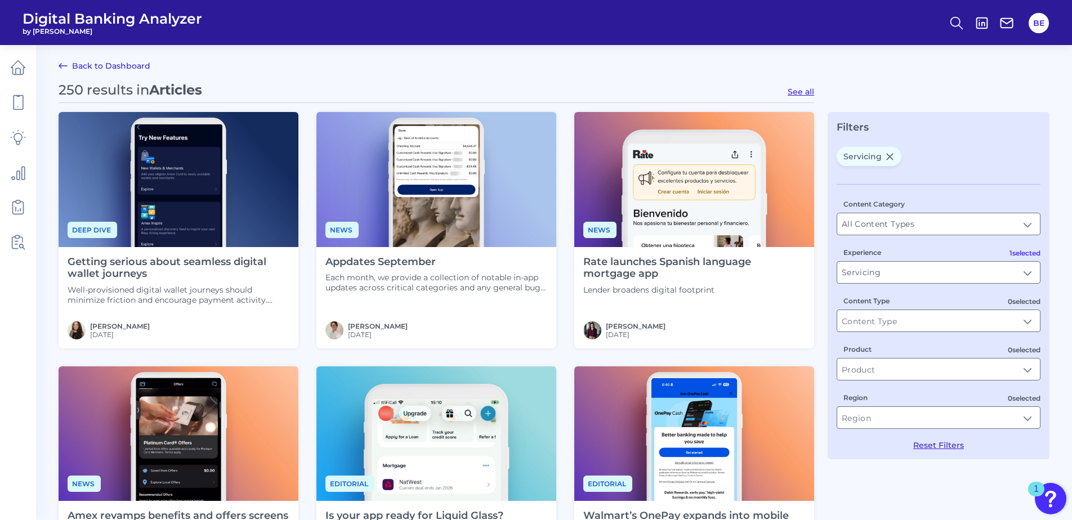
click at [863, 207] on label "Content Category" at bounding box center [873, 204] width 61 height 8
click at [863, 213] on input "All Content Types" at bounding box center [938, 223] width 203 height 21
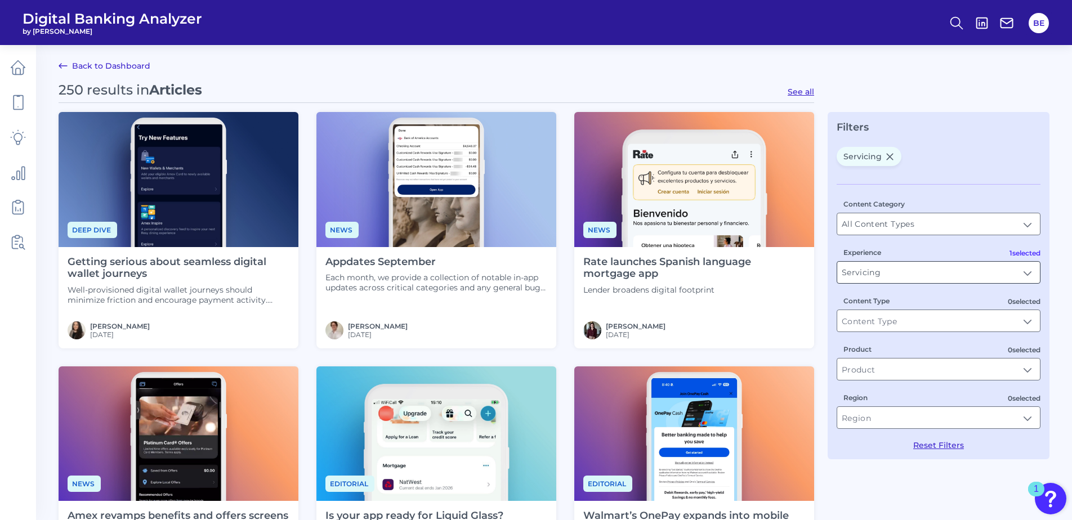
click at [887, 268] on input "Servicing" at bounding box center [938, 272] width 203 height 21
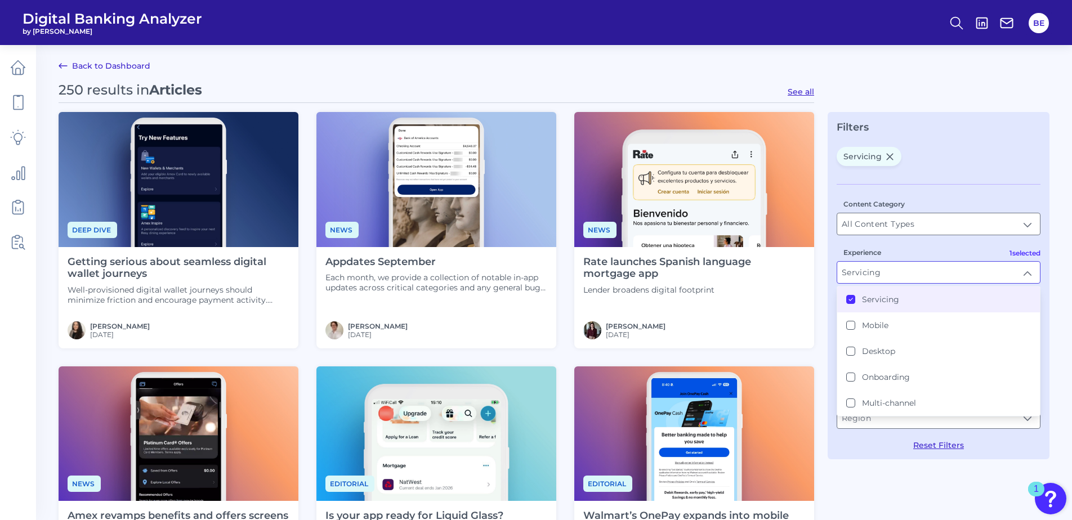
click at [853, 302] on button "Servicing" at bounding box center [850, 299] width 9 height 9
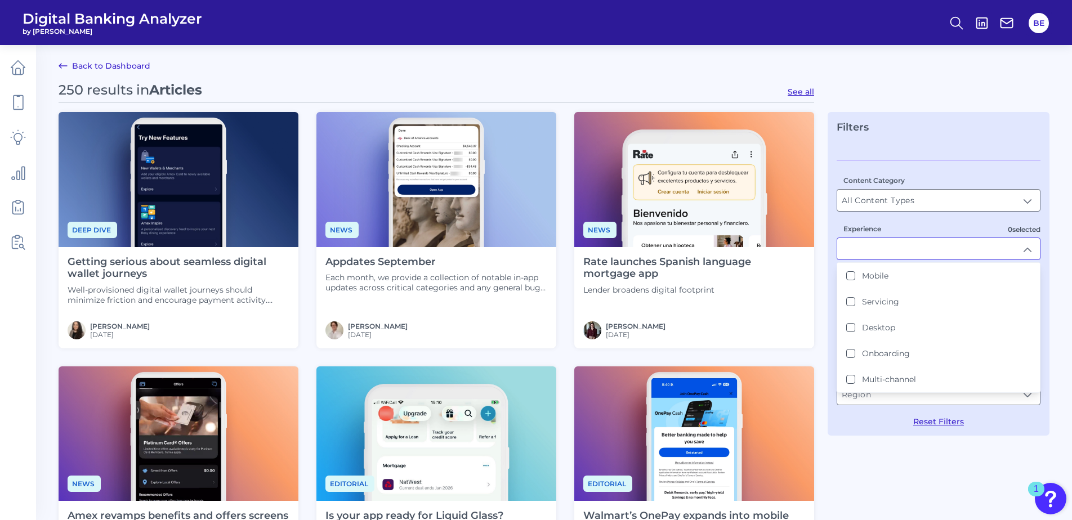
scroll to position [1, 0]
click at [848, 278] on button "Mobile" at bounding box center [850, 275] width 9 height 9
type input "Mobile"
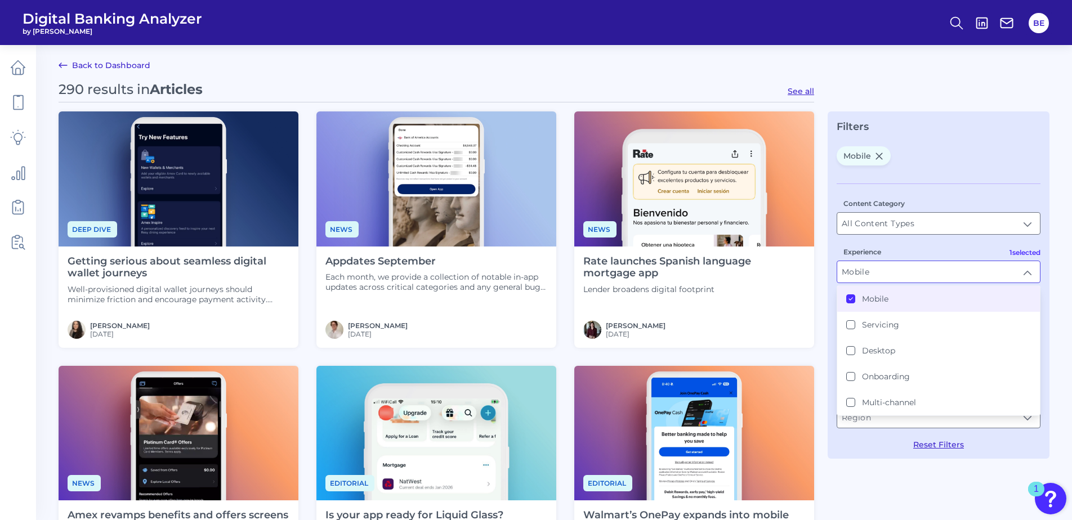
scroll to position [39, 0]
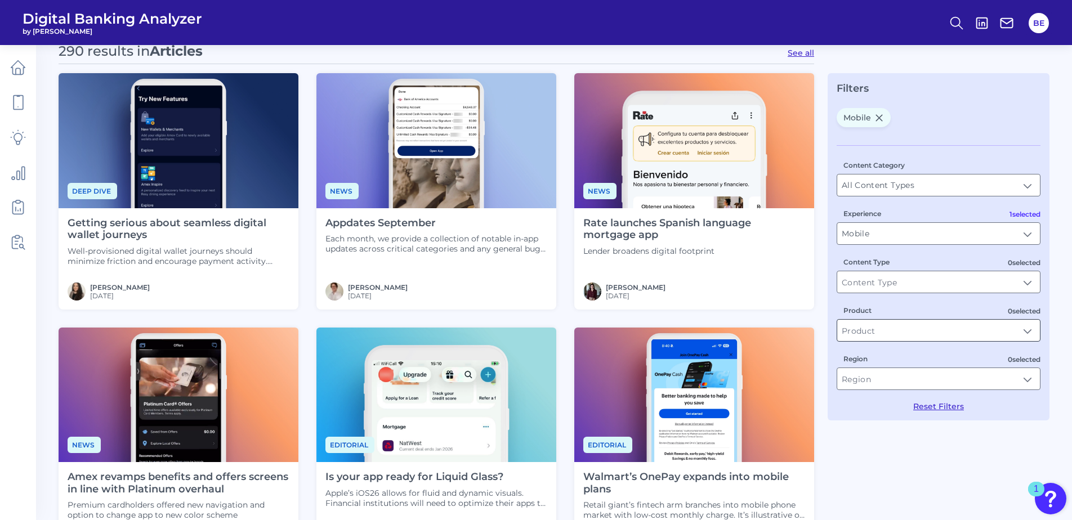
click at [917, 338] on input "Product" at bounding box center [938, 330] width 203 height 21
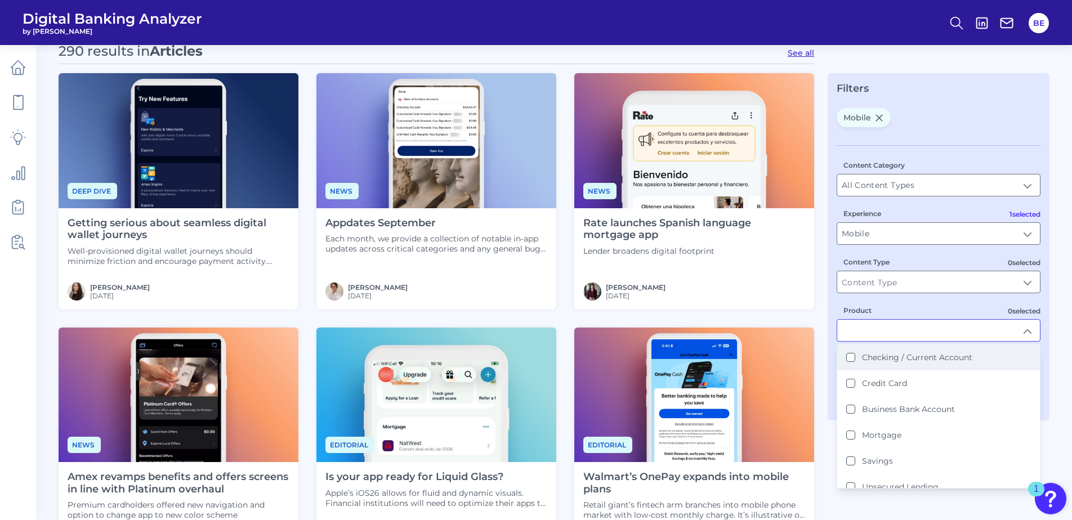
click at [891, 364] on li "Checking / Current Account" at bounding box center [938, 357] width 203 height 26
type input "Checking / Current Account"
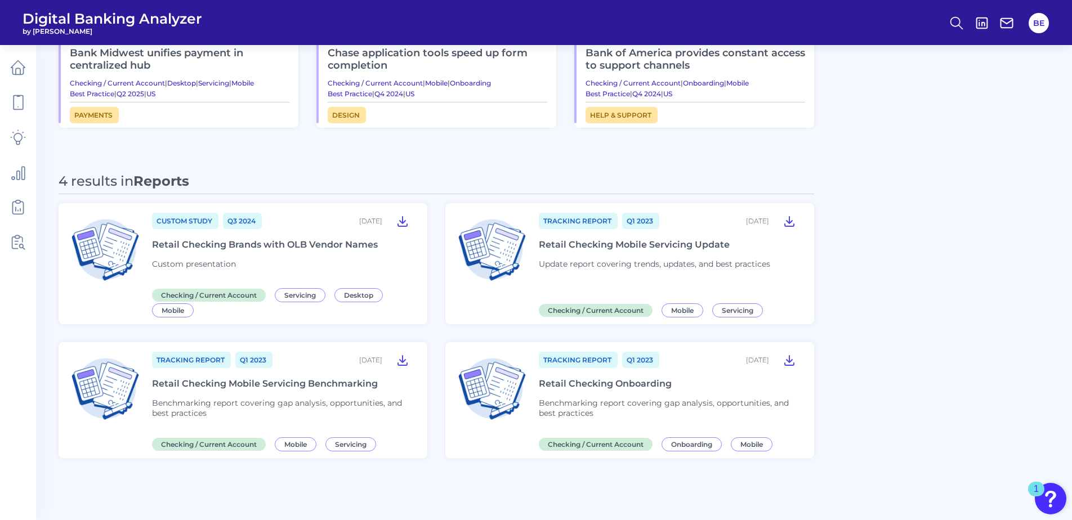
scroll to position [787, 0]
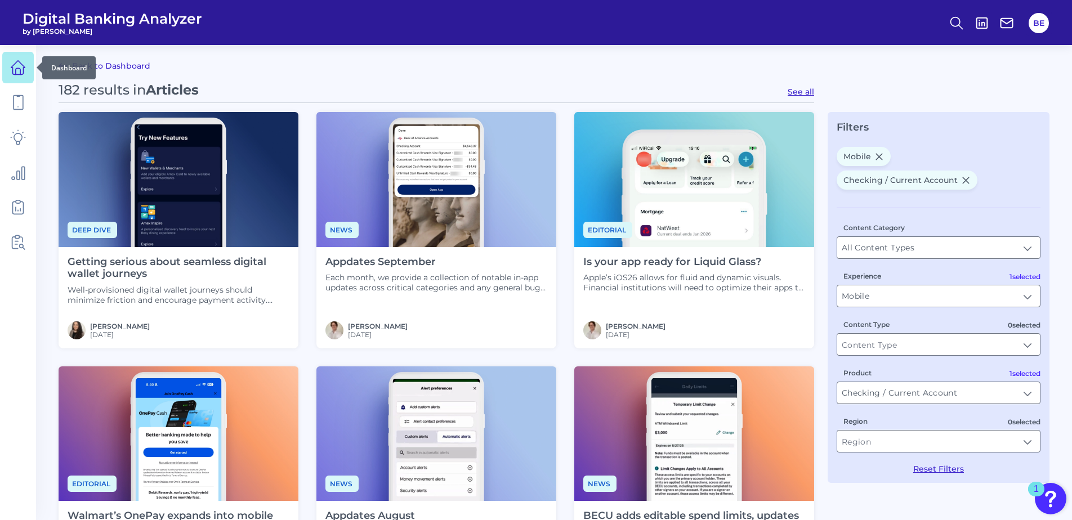
click at [20, 62] on icon at bounding box center [18, 68] width 14 height 14
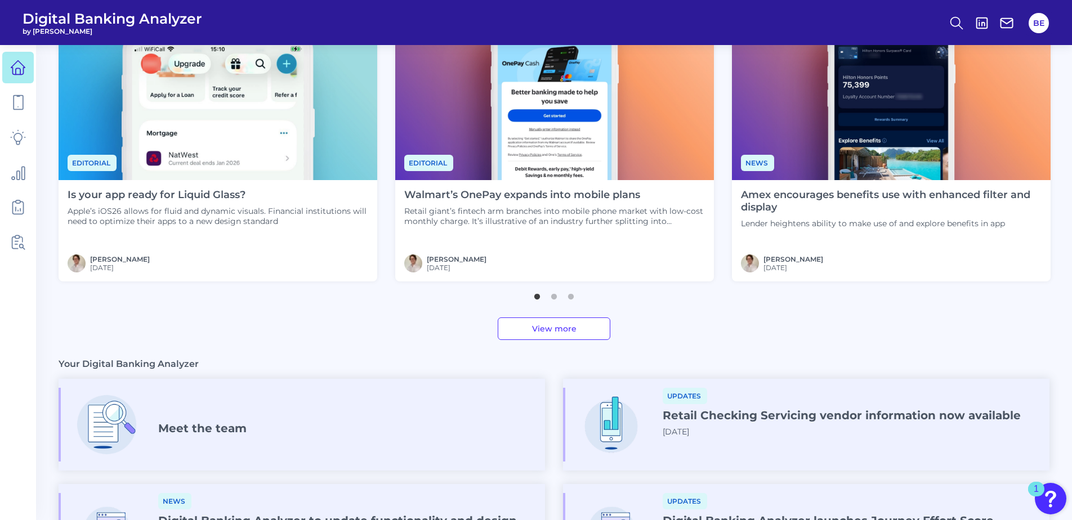
scroll to position [550, 0]
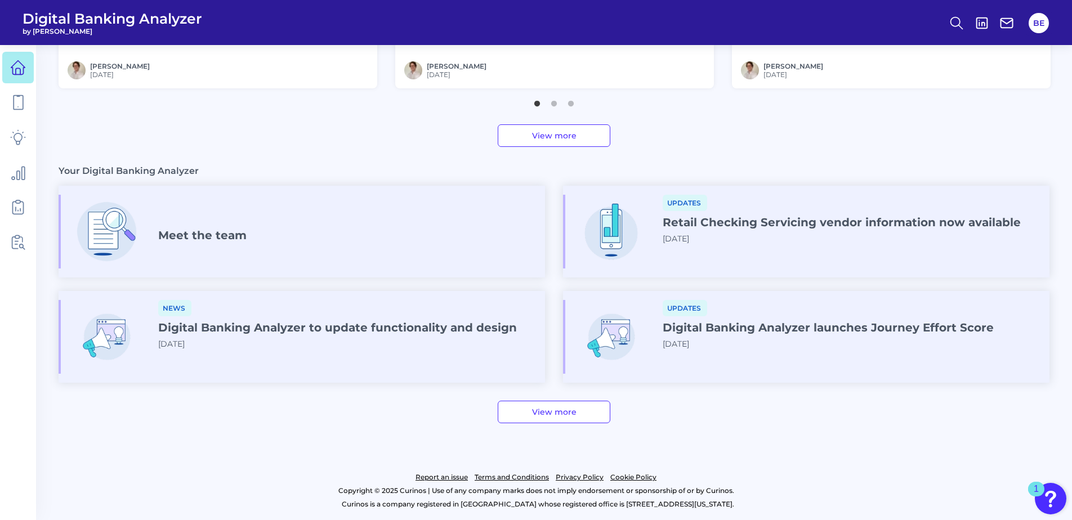
click at [271, 325] on h4 "Digital Banking Analyzer to update functionality and design" at bounding box center [337, 328] width 359 height 14
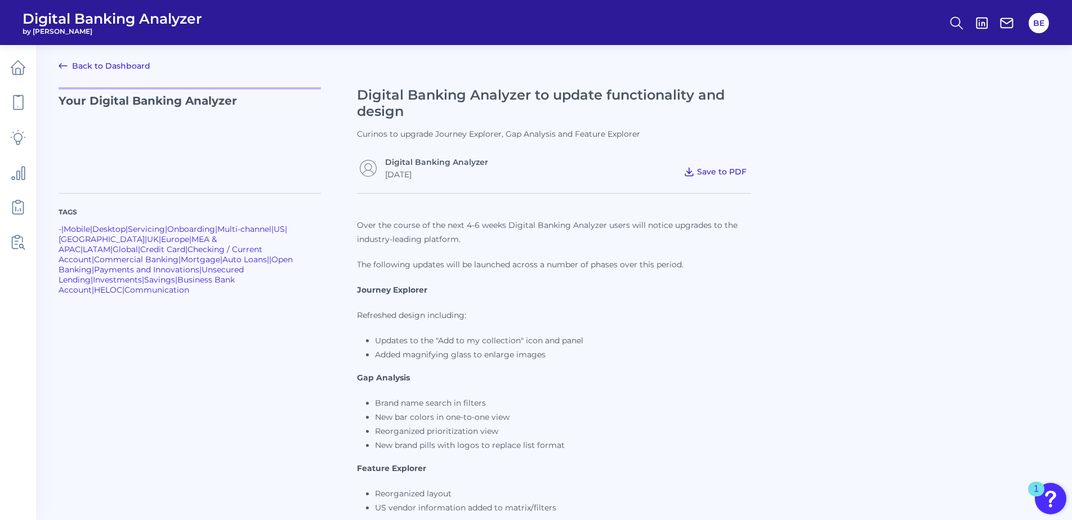
click at [723, 167] on span "Save to PDF" at bounding box center [722, 172] width 50 height 10
click at [21, 102] on icon at bounding box center [18, 103] width 16 height 16
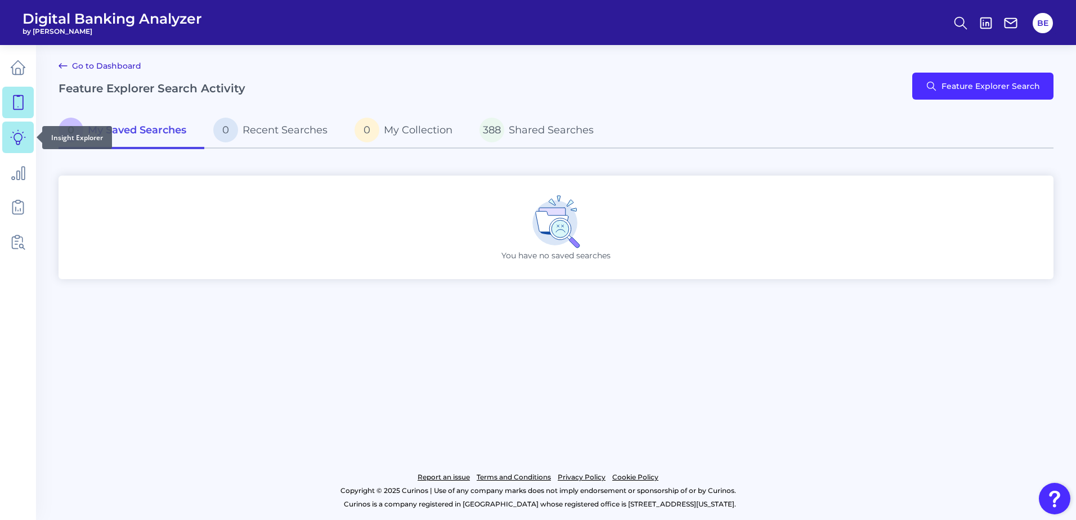
click at [13, 140] on icon at bounding box center [18, 137] width 16 height 16
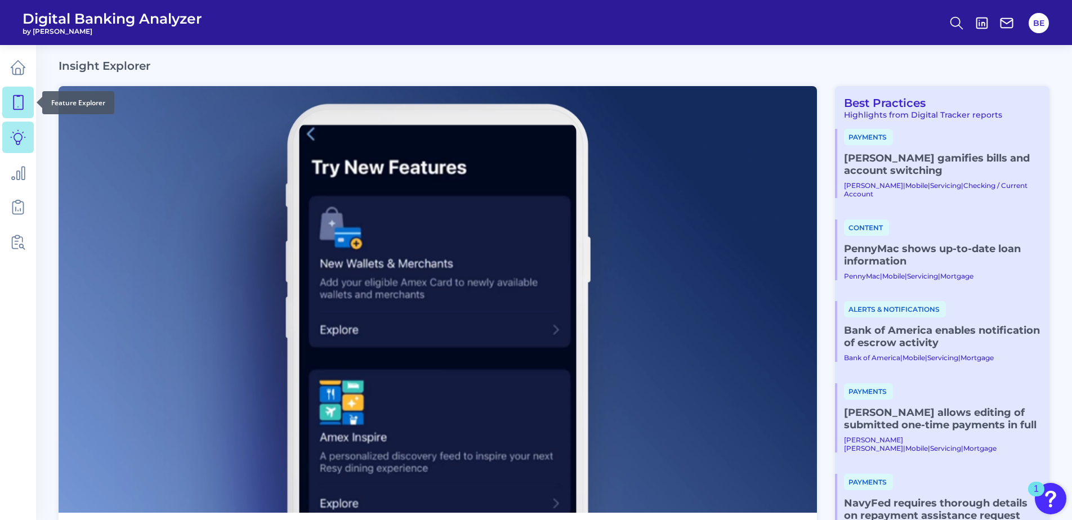
click at [11, 100] on icon at bounding box center [18, 103] width 16 height 16
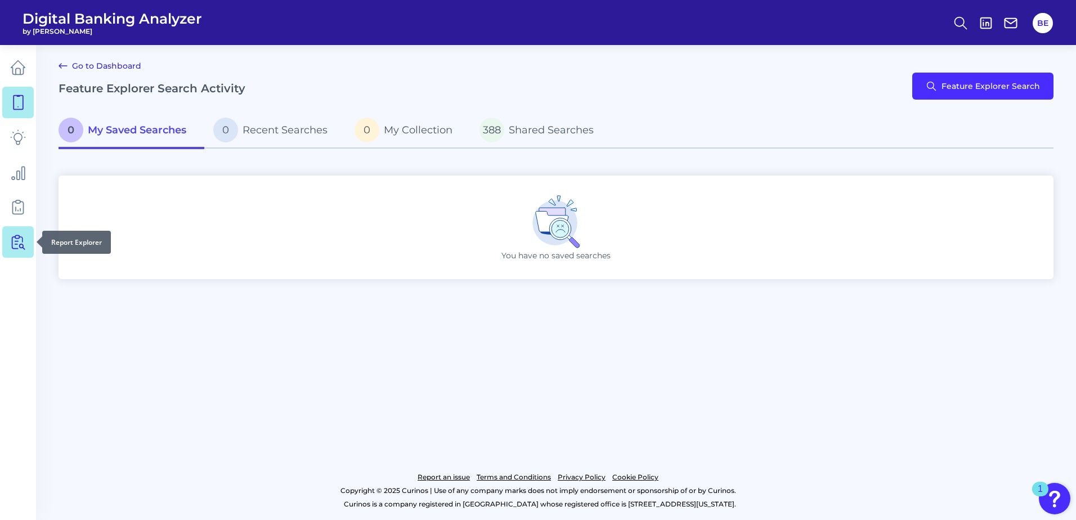
click at [15, 241] on icon at bounding box center [20, 242] width 10 height 14
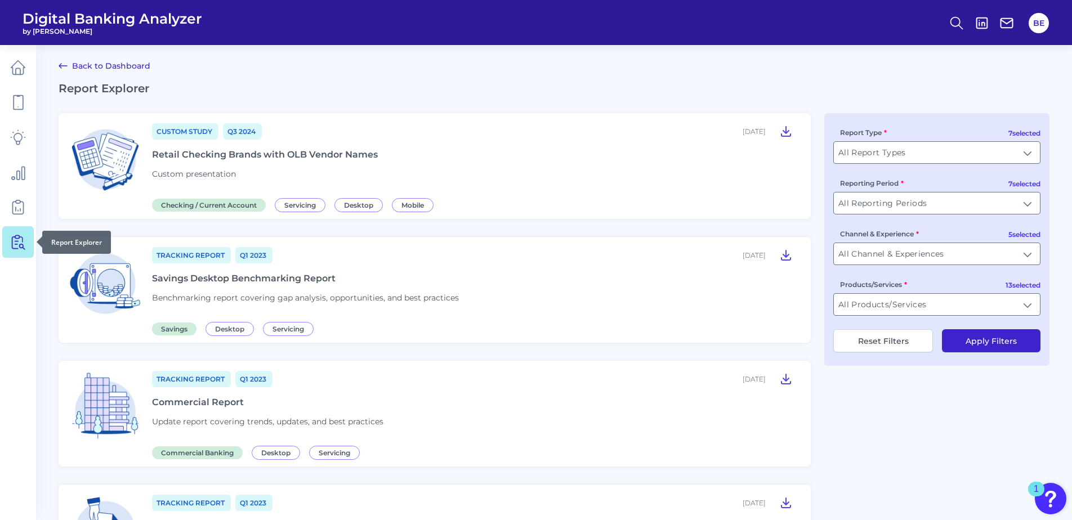
click at [19, 235] on icon at bounding box center [20, 242] width 10 height 14
click at [782, 132] on icon at bounding box center [786, 131] width 14 height 14
click at [644, 263] on div "Tracking Report Q1 [DATE], 2023" at bounding box center [474, 255] width 645 height 18
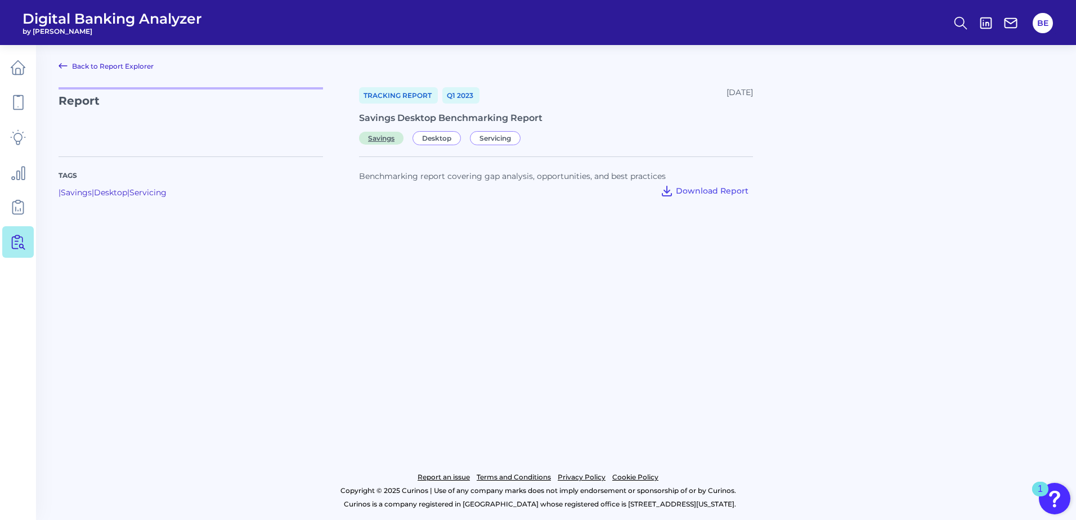
click at [386, 139] on span "Savings" at bounding box center [381, 138] width 44 height 13
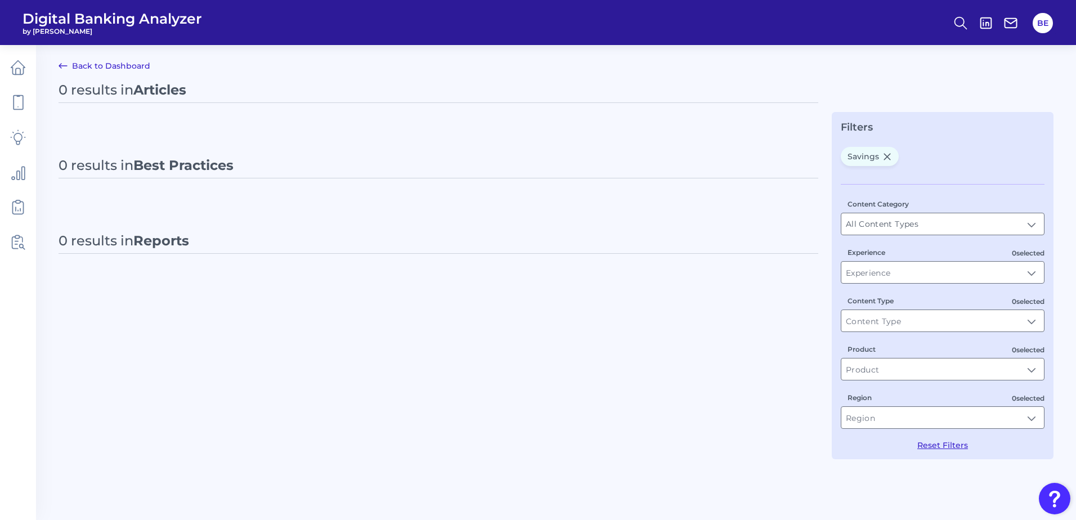
type input "Savings"
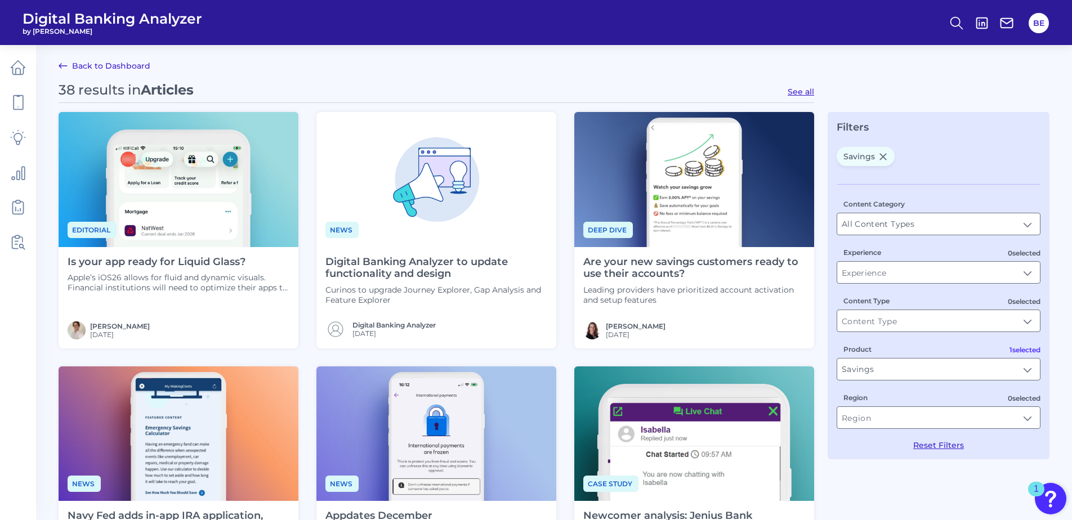
click at [901, 210] on div "Content Category All Content Types All Content Types" at bounding box center [938, 216] width 204 height 37
click at [922, 192] on div "Content Category All Content Types All Content Types 0 selected Experience 0 se…" at bounding box center [938, 317] width 204 height 266
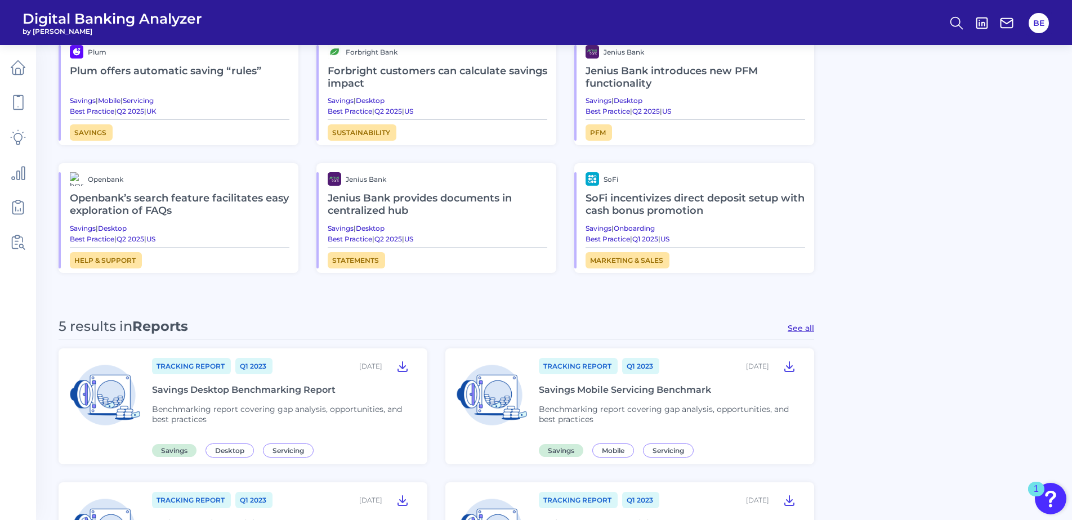
scroll to position [805, 0]
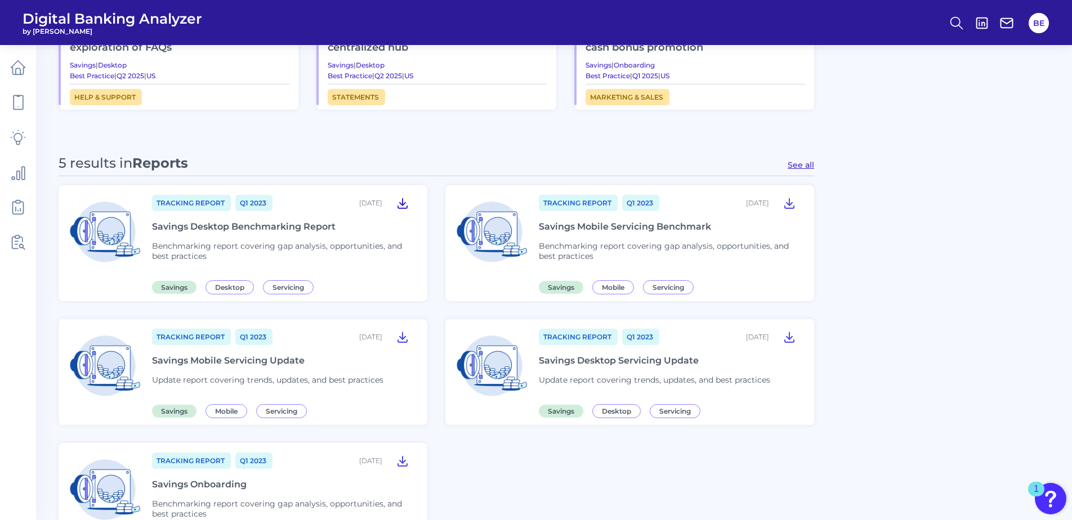
click at [401, 204] on icon at bounding box center [402, 204] width 9 height 10
click at [17, 234] on link at bounding box center [18, 242] width 32 height 32
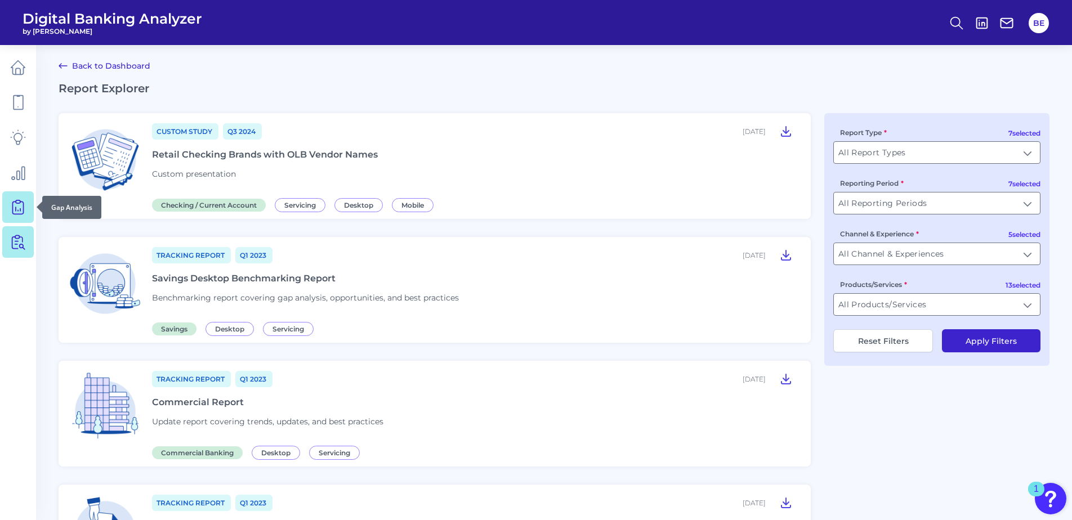
click at [33, 202] on div at bounding box center [36, 206] width 11 height 11
click at [17, 207] on icon at bounding box center [18, 207] width 16 height 16
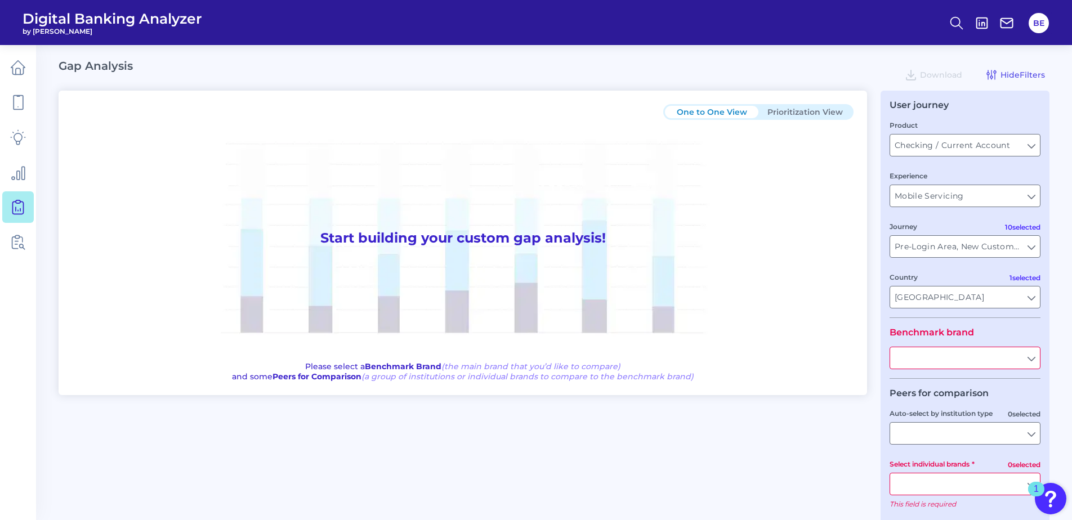
type input "All Journeys"
click at [993, 141] on input "Checking / Current Account" at bounding box center [965, 145] width 150 height 21
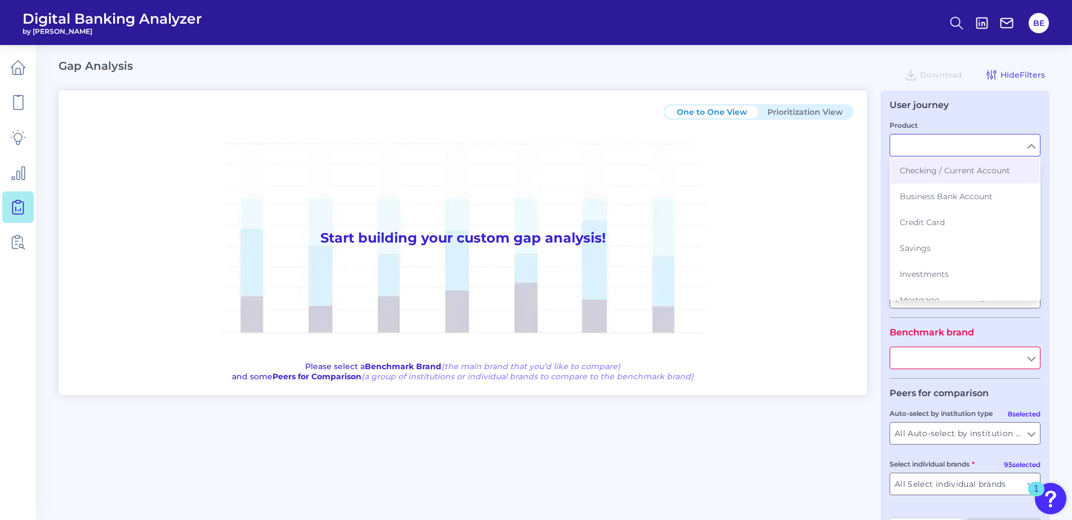
click at [993, 141] on input "Product" at bounding box center [965, 145] width 150 height 21
type input "Checking / Current Account"
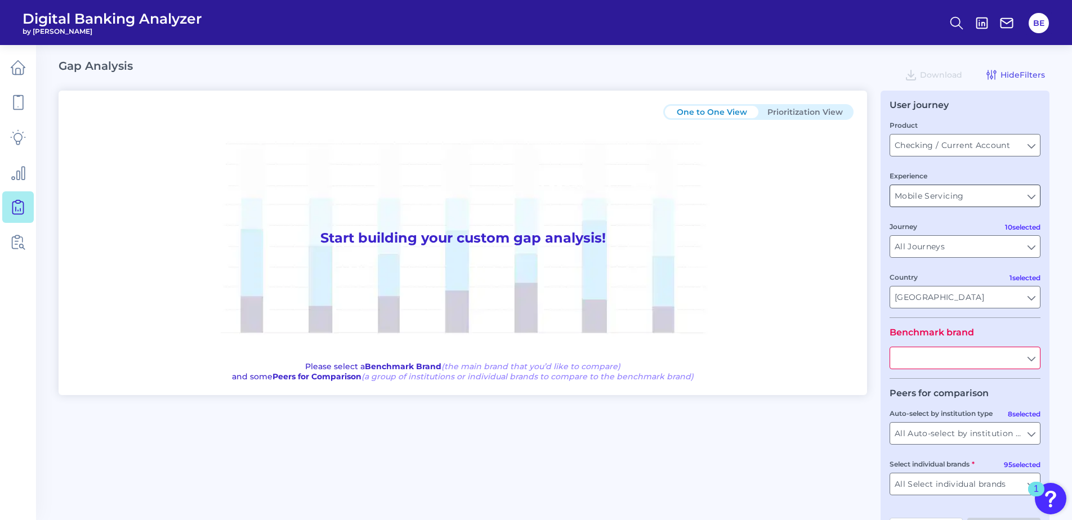
click at [967, 189] on input "Mobile Servicing" at bounding box center [965, 195] width 150 height 21
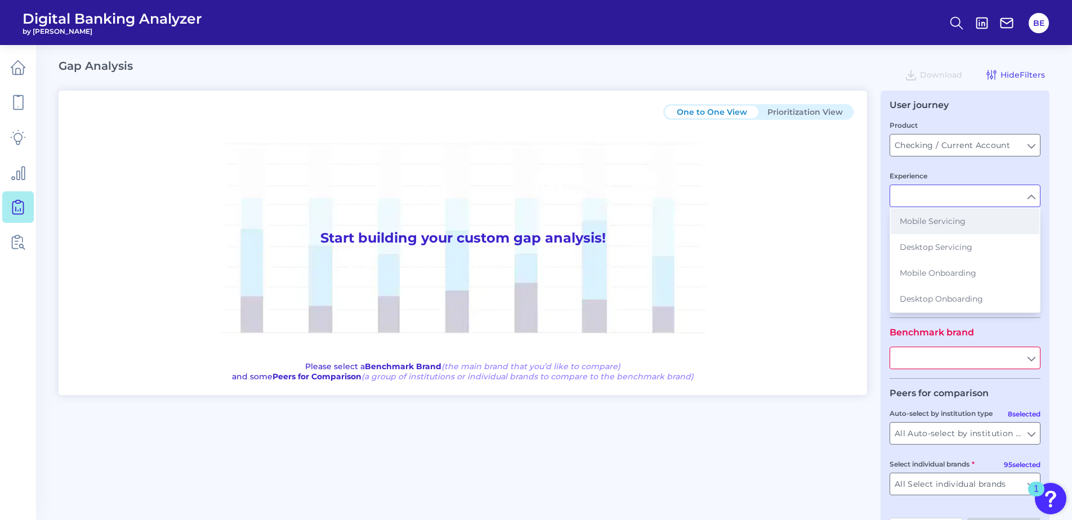
click at [953, 227] on button "Mobile Servicing" at bounding box center [964, 221] width 149 height 26
type input "Mobile Servicing"
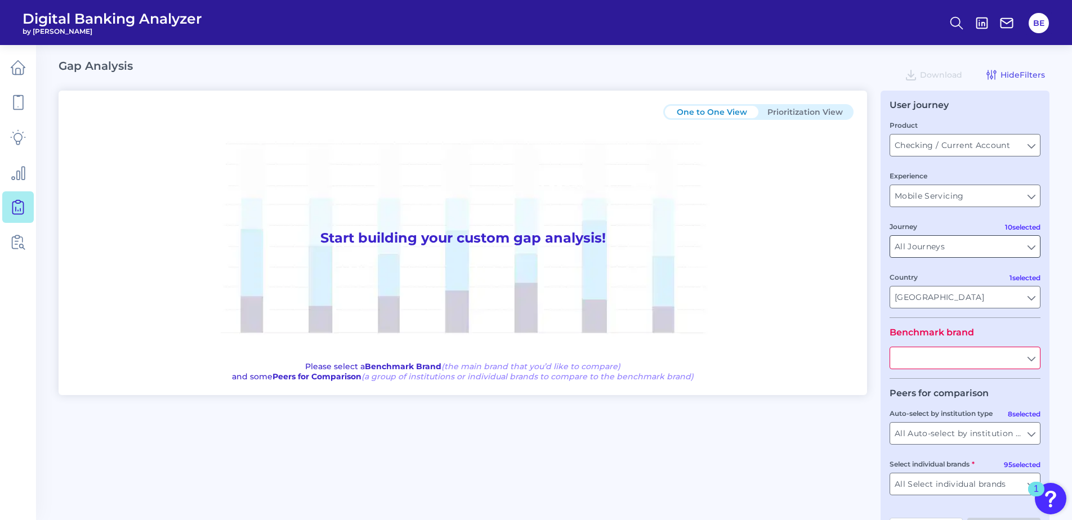
click at [949, 247] on input "All Journeys" at bounding box center [965, 246] width 150 height 21
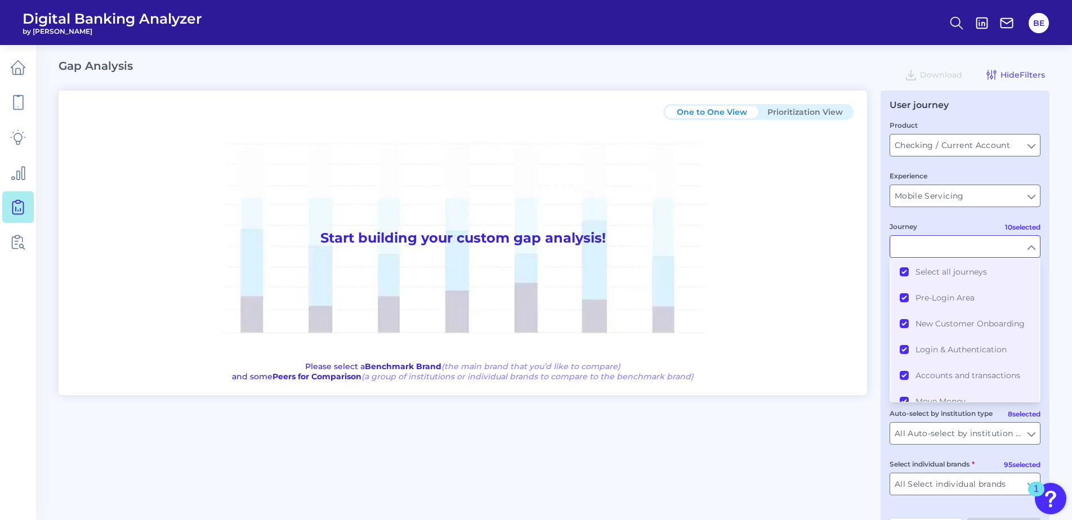
click at [949, 247] on input "Journey" at bounding box center [965, 246] width 150 height 21
type input "All Journeys"
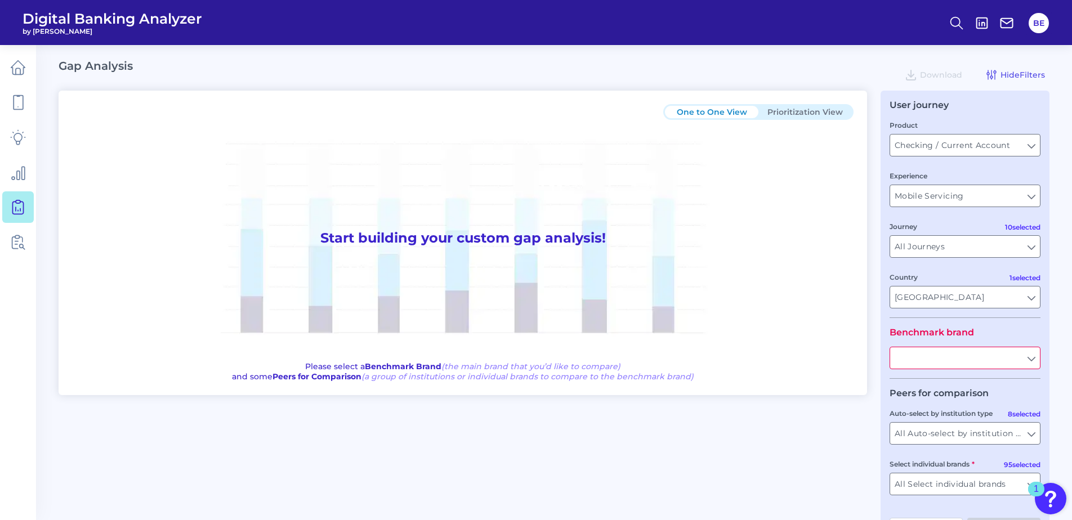
click at [953, 351] on input "text" at bounding box center [965, 357] width 150 height 21
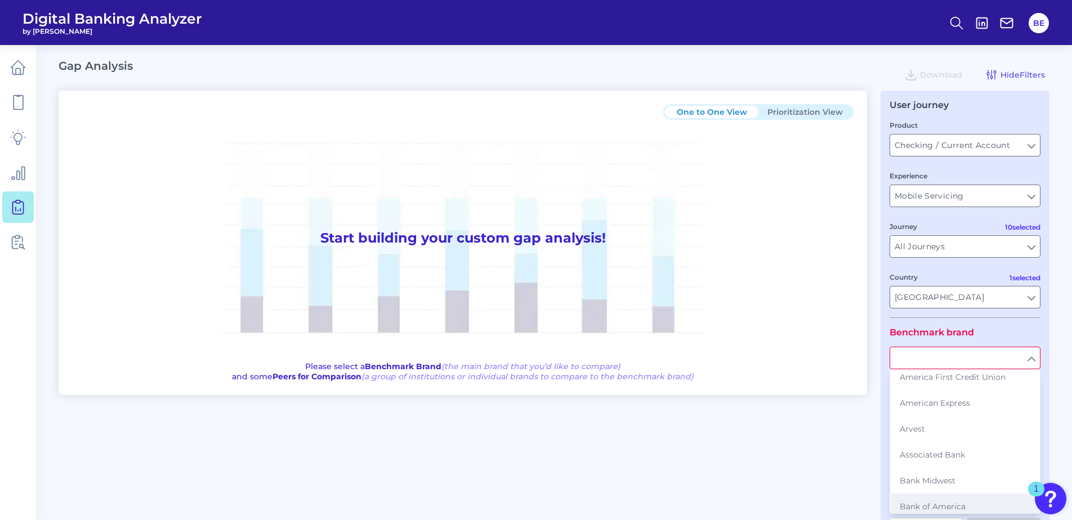
scroll to position [59, 0]
click at [920, 386] on button "Ally" at bounding box center [964, 377] width 149 height 26
type input "Ally"
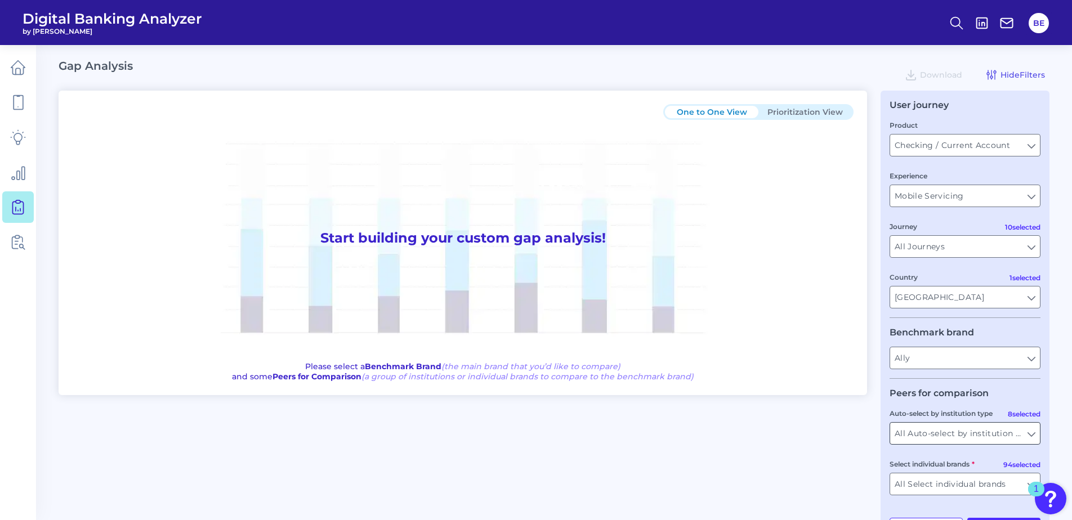
scroll to position [39, 0]
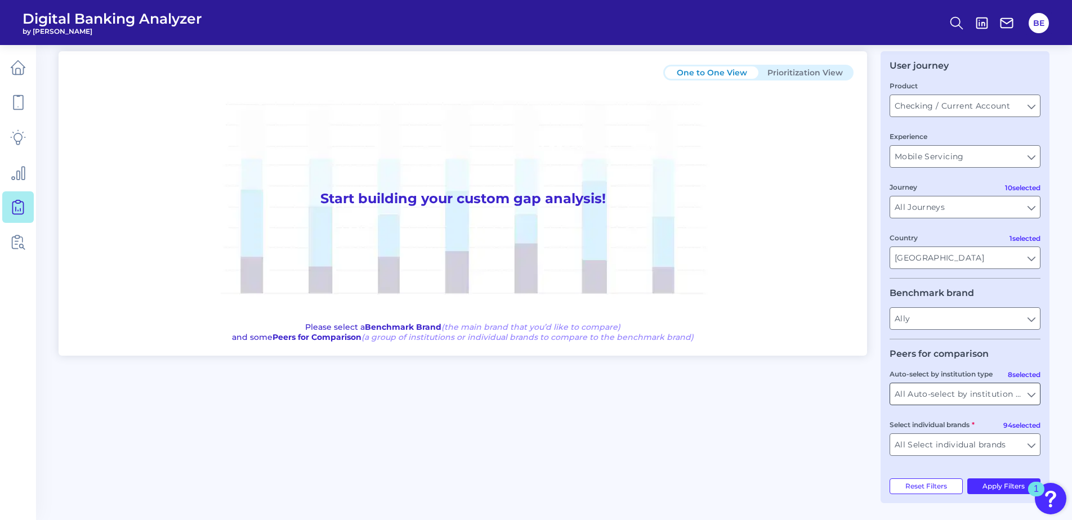
click at [954, 391] on input "All Auto-select by institution types" at bounding box center [965, 393] width 150 height 21
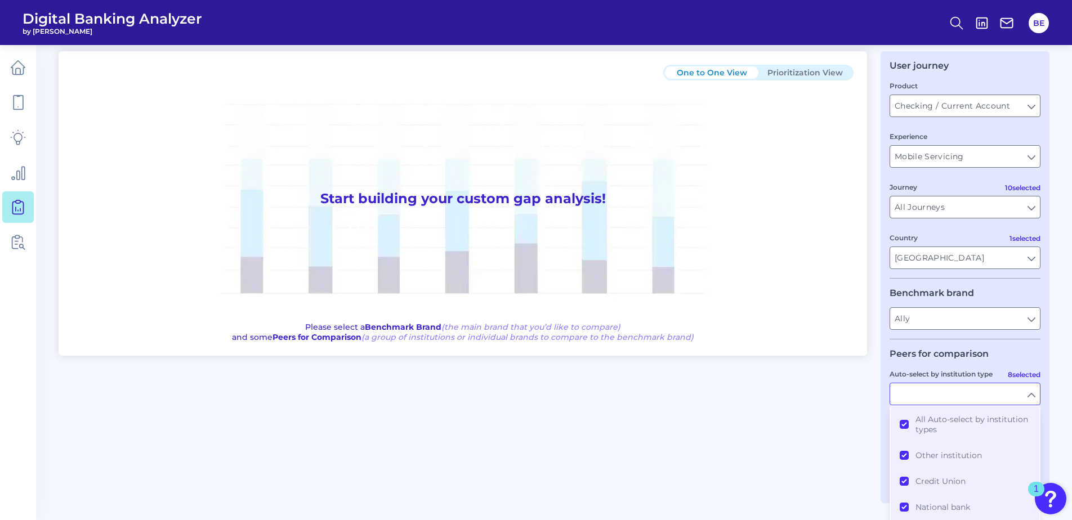
click at [954, 391] on input "Auto-select by institution type" at bounding box center [965, 393] width 150 height 21
type input "All Auto-select by institution types"
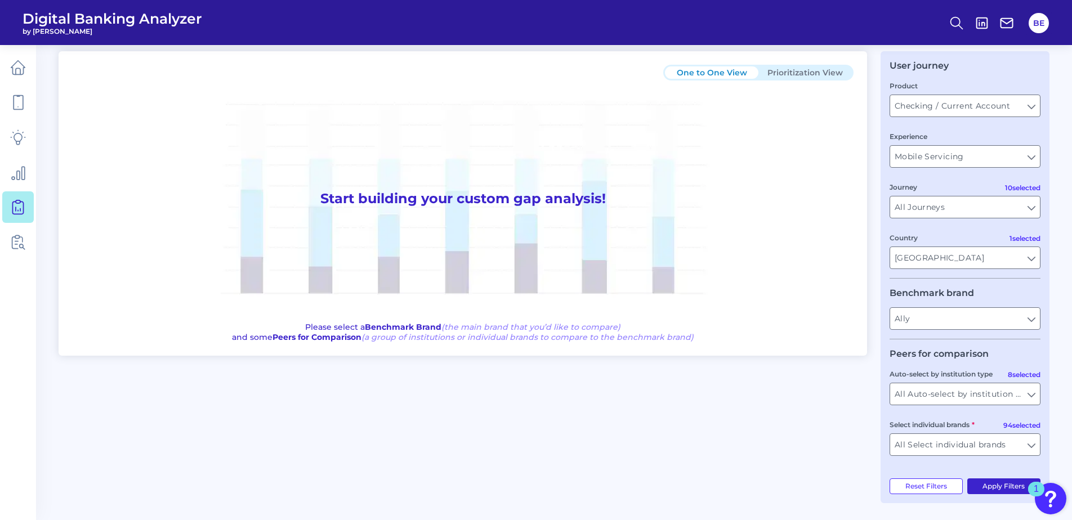
click at [987, 483] on button "Apply Filters" at bounding box center [1004, 486] width 74 height 16
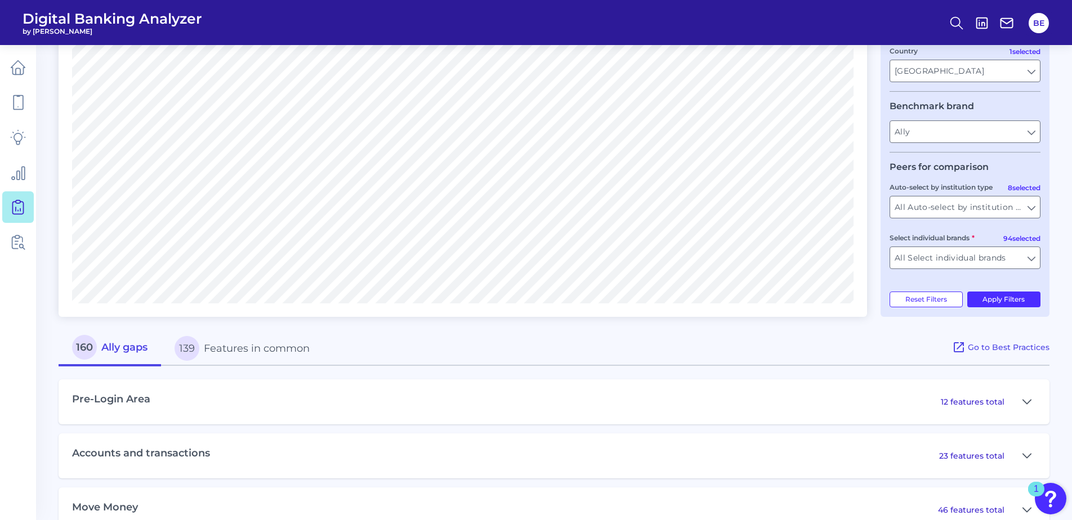
scroll to position [341, 0]
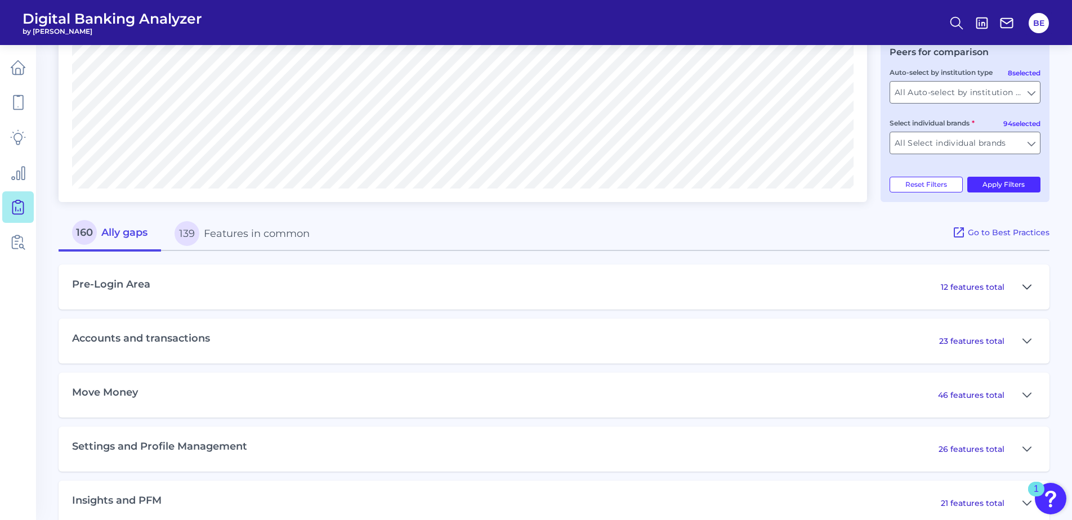
click at [1025, 289] on icon at bounding box center [1026, 287] width 9 height 14
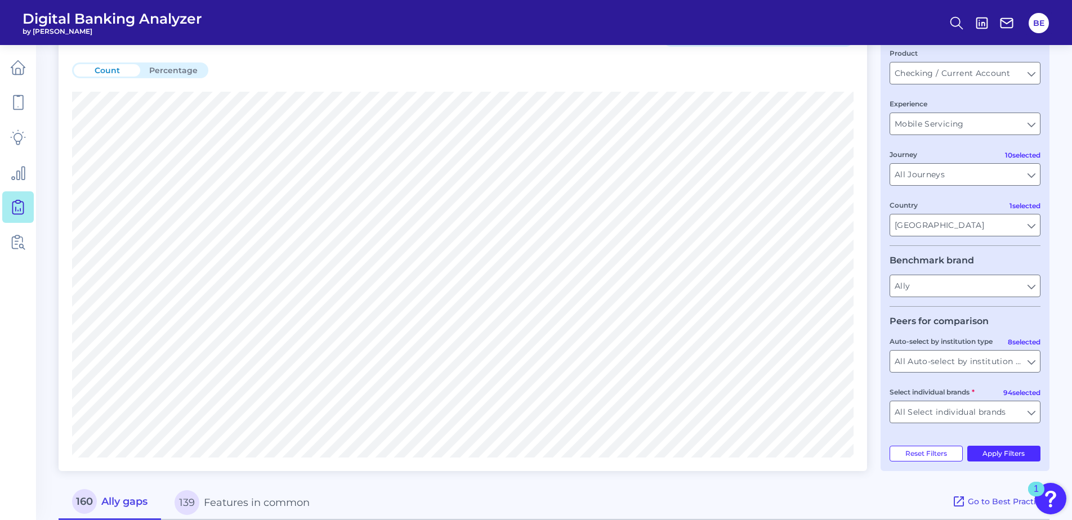
scroll to position [71, 0]
click at [169, 75] on button "Percentage" at bounding box center [173, 71] width 66 height 12
click at [108, 73] on button "Count" at bounding box center [107, 71] width 66 height 12
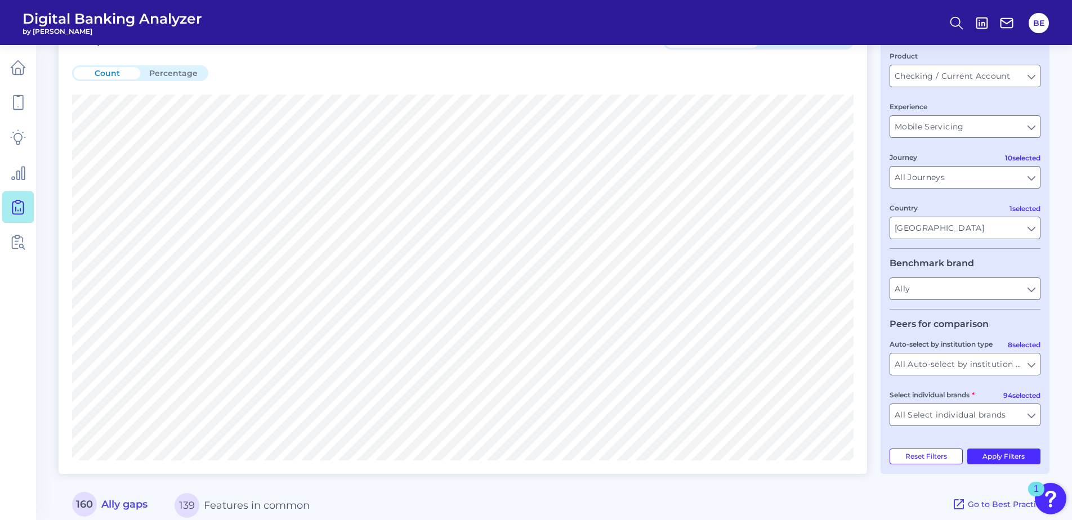
scroll to position [69, 0]
click at [930, 297] on input "Ally" at bounding box center [965, 289] width 150 height 21
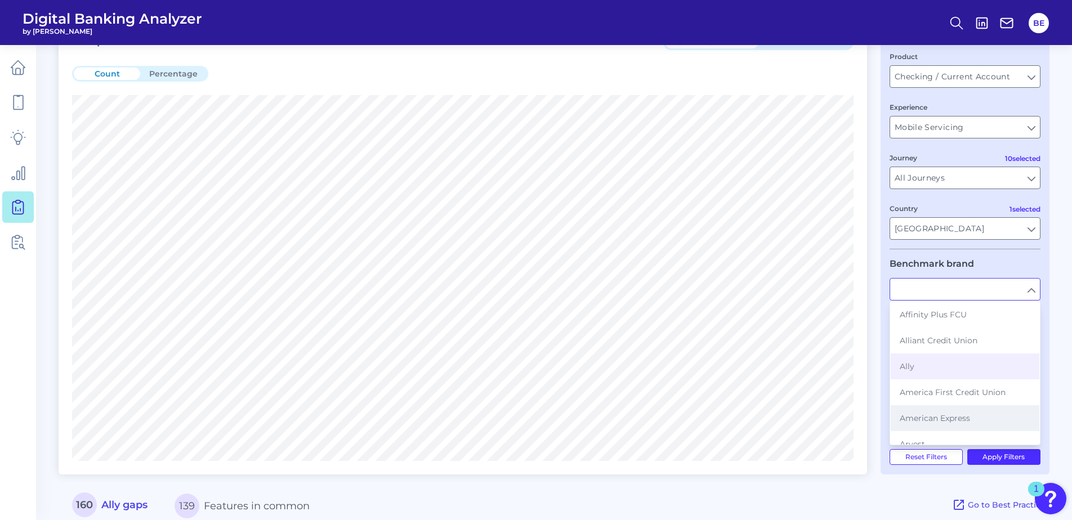
click at [925, 422] on span "American Express" at bounding box center [934, 418] width 70 height 10
type input "American Express"
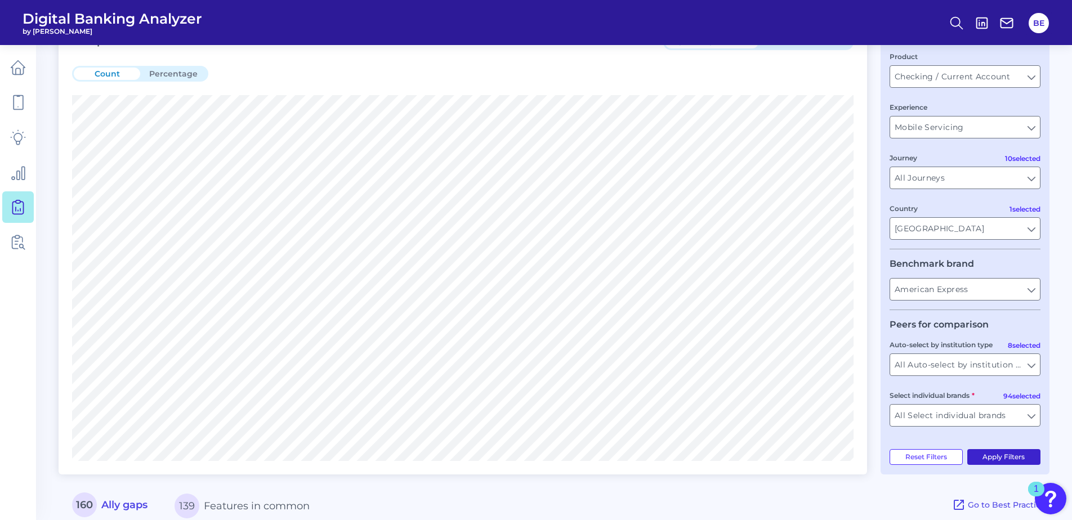
click at [988, 458] on button "Apply Filters" at bounding box center [1004, 457] width 74 height 16
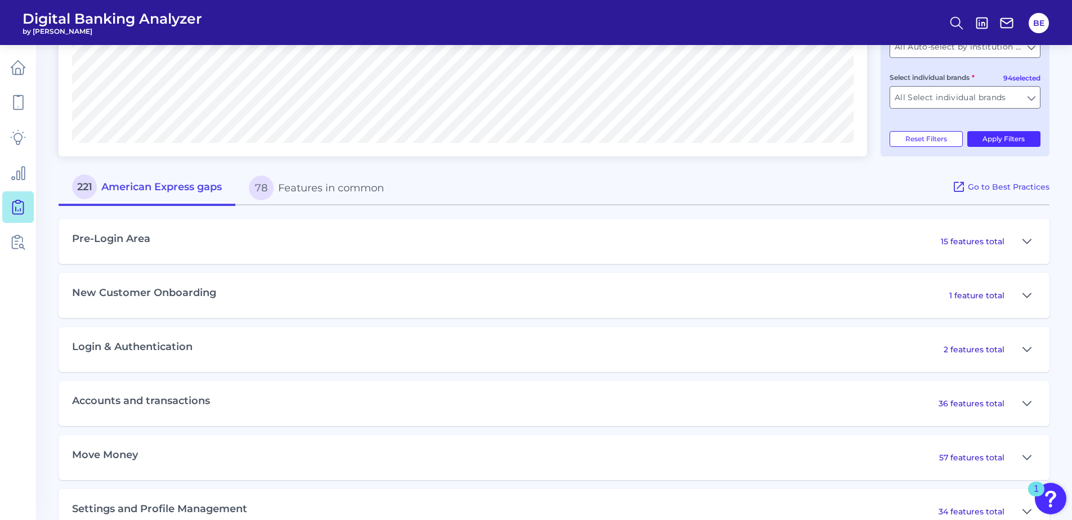
scroll to position [388, 0]
click at [317, 188] on button "78 Features in common" at bounding box center [316, 187] width 162 height 36
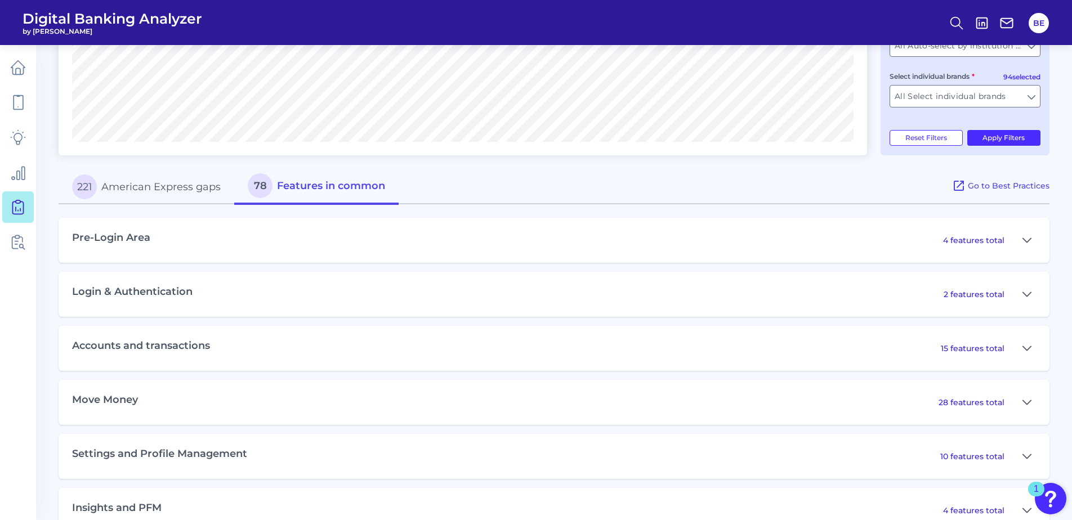
click at [220, 180] on button "221 American Express gaps" at bounding box center [147, 187] width 176 height 36
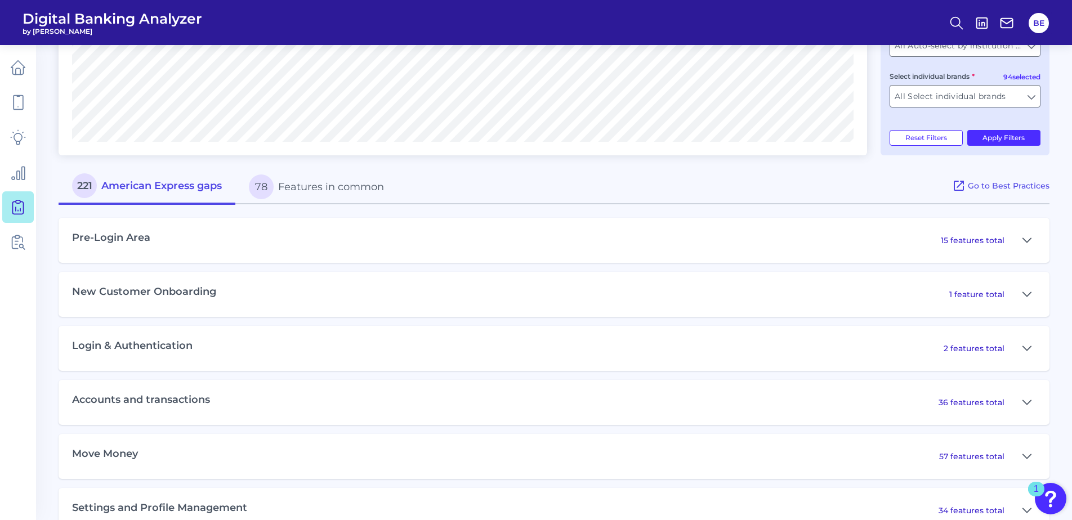
click at [295, 189] on button "78 Features in common" at bounding box center [316, 187] width 162 height 36
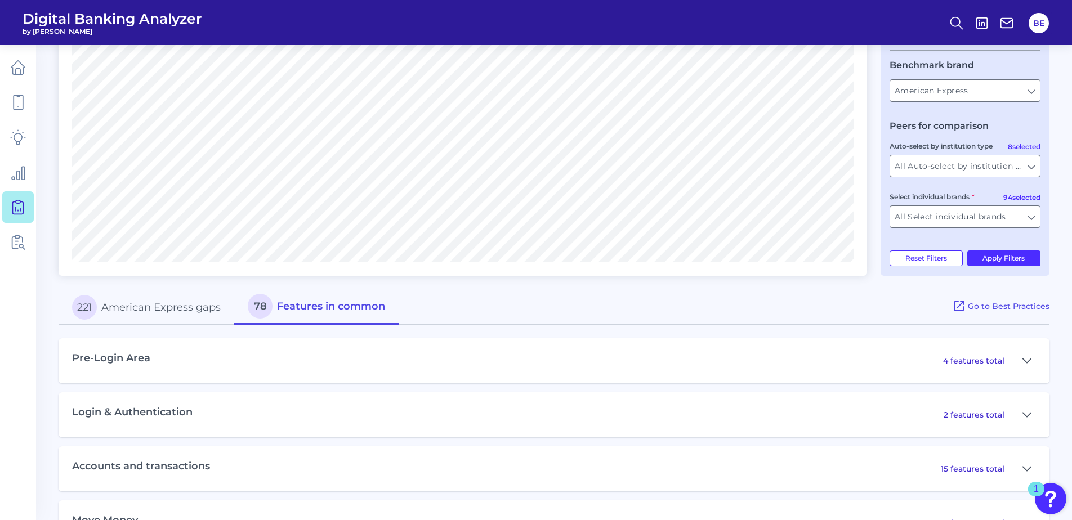
scroll to position [265, 0]
click at [147, 308] on button "221 American Express gaps" at bounding box center [147, 310] width 176 height 36
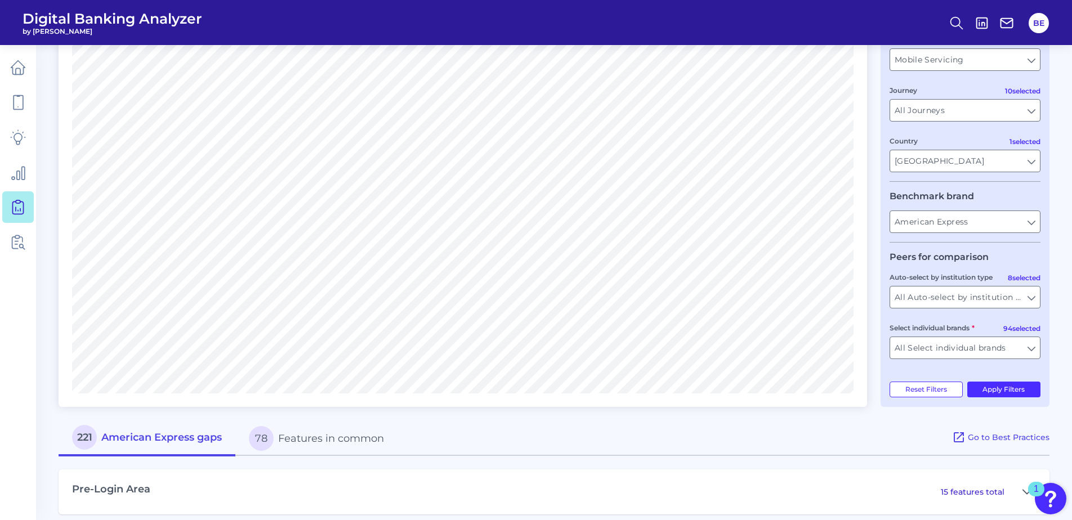
scroll to position [0, 0]
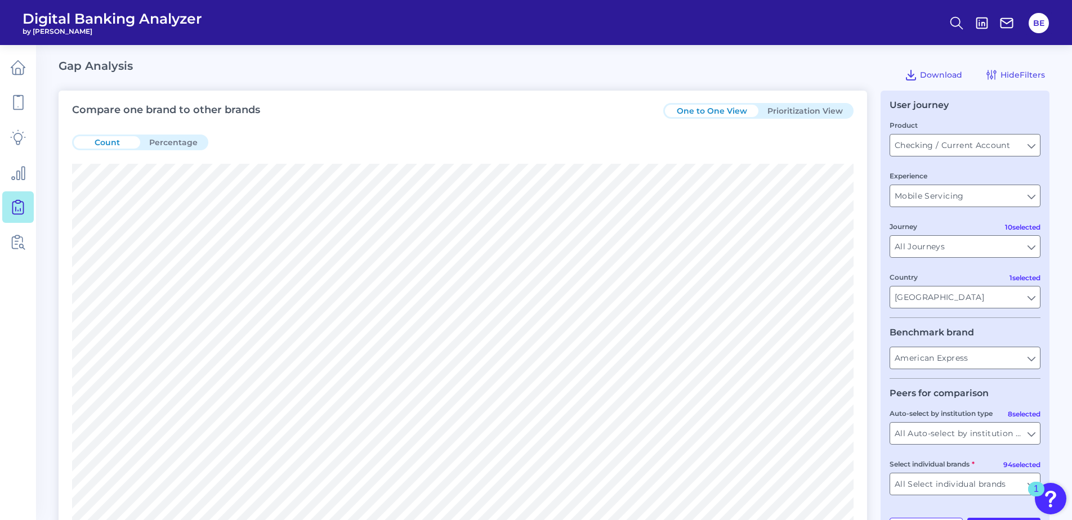
click at [785, 116] on button "Prioritization View" at bounding box center [804, 111] width 93 height 12
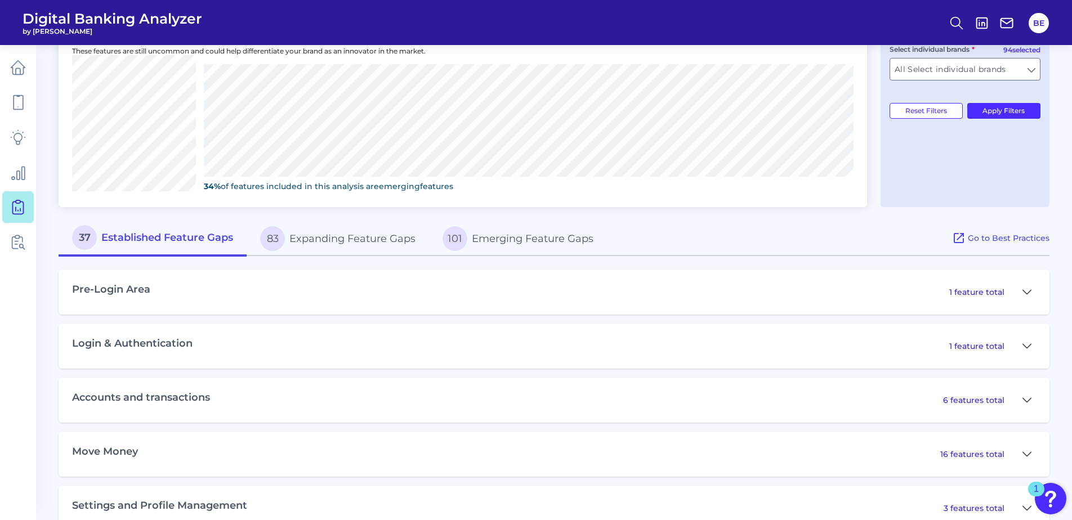
scroll to position [415, 0]
click at [213, 295] on div "Pre-Login Area 1 feature total" at bounding box center [554, 291] width 991 height 45
click at [140, 288] on h3 "Pre-Login Area" at bounding box center [111, 289] width 78 height 12
click at [1021, 290] on button at bounding box center [1027, 292] width 18 height 18
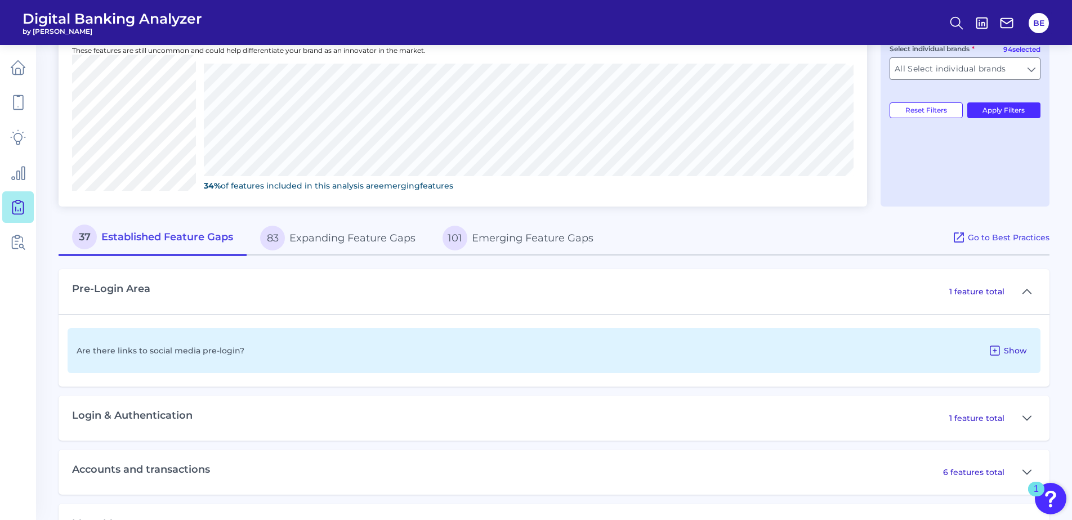
click at [997, 349] on icon at bounding box center [995, 351] width 14 height 14
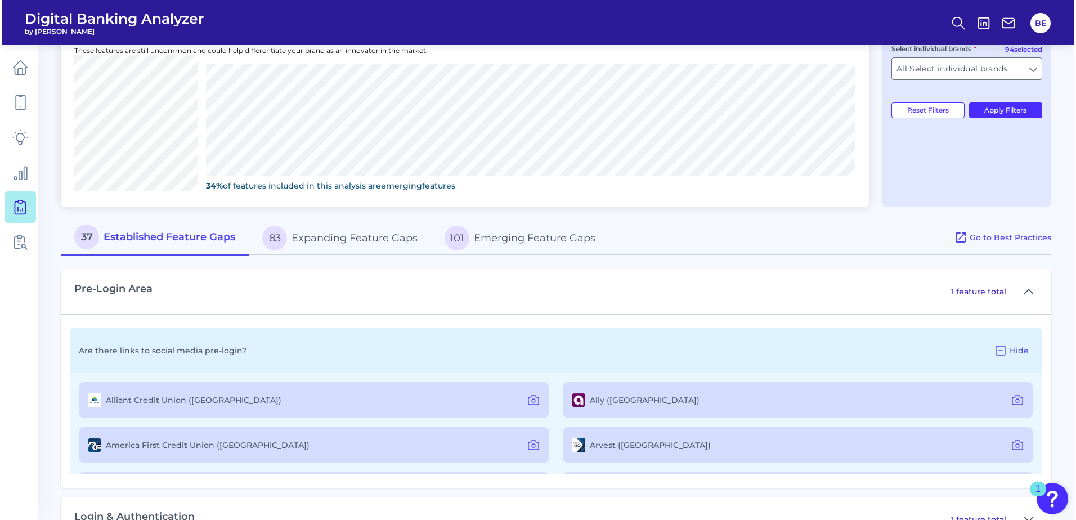
scroll to position [528, 0]
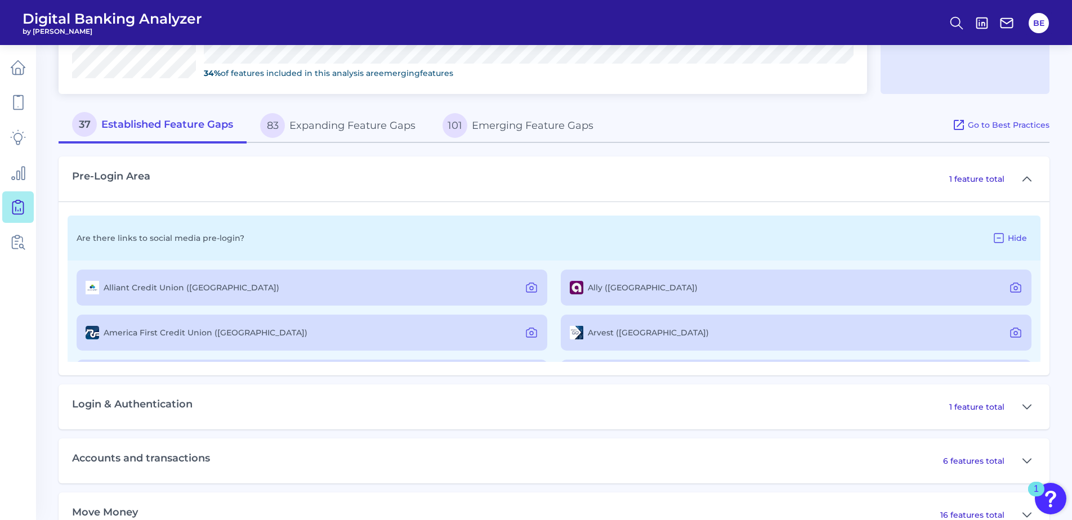
click at [851, 334] on div "Arvest ([GEOGRAPHIC_DATA])" at bounding box center [796, 333] width 470 height 36
click at [1017, 335] on icon at bounding box center [1016, 333] width 14 height 14
